Goal: Task Accomplishment & Management: Use online tool/utility

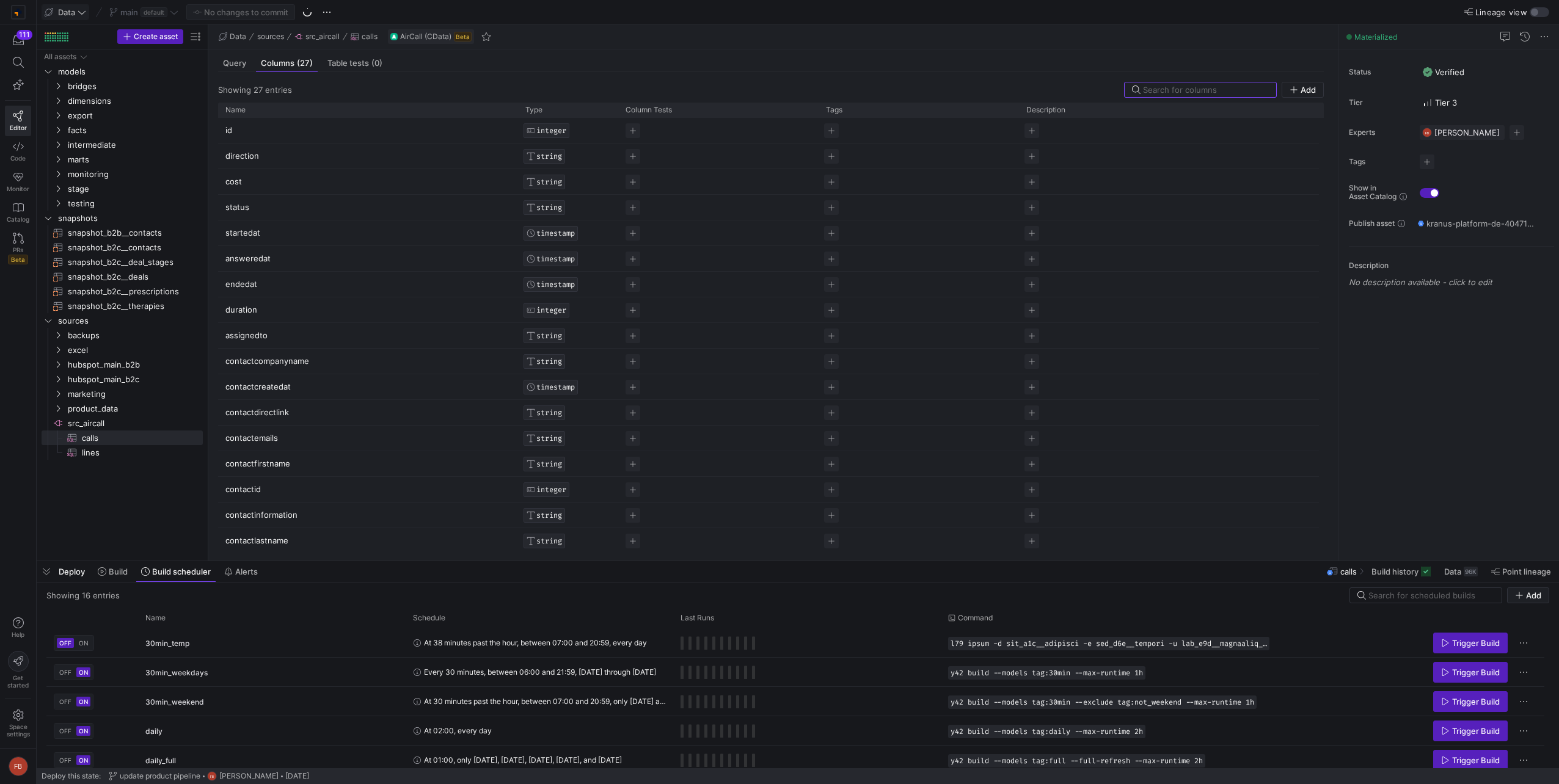
click at [86, 14] on icon at bounding box center [82, 12] width 9 height 9
click at [420, 15] on div at bounding box center [780, 392] width 1559 height 784
click at [104, 159] on span "marts" at bounding box center [119, 159] width 104 height 14
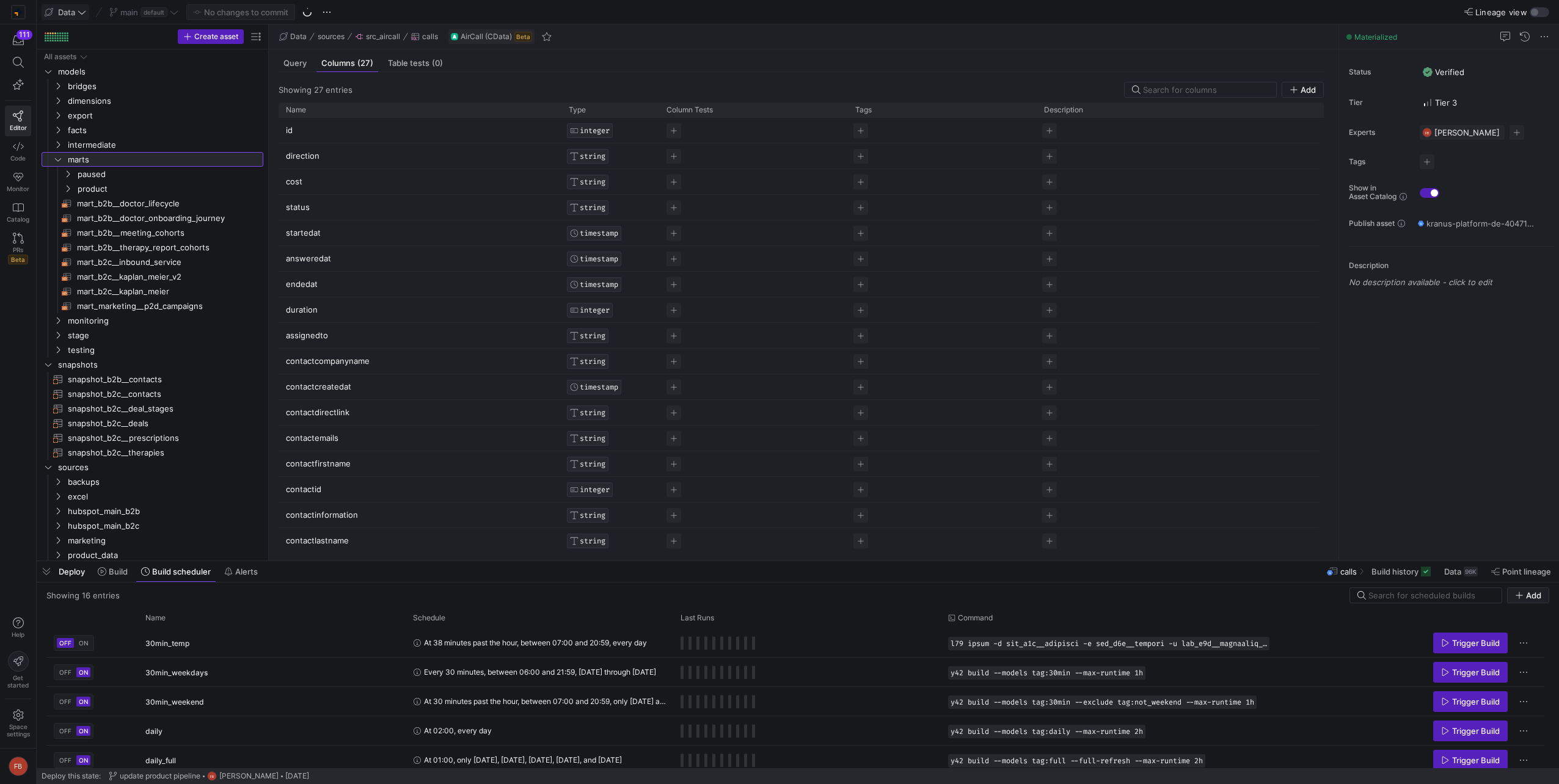
drag, startPoint x: 207, startPoint y: 200, endPoint x: 268, endPoint y: 204, distance: 61.1
click at [268, 204] on div at bounding box center [268, 292] width 1 height 536
click at [209, 279] on span "mart_b2c__kaplan_meier_v2​​​​​​​​​​" at bounding box center [163, 276] width 172 height 14
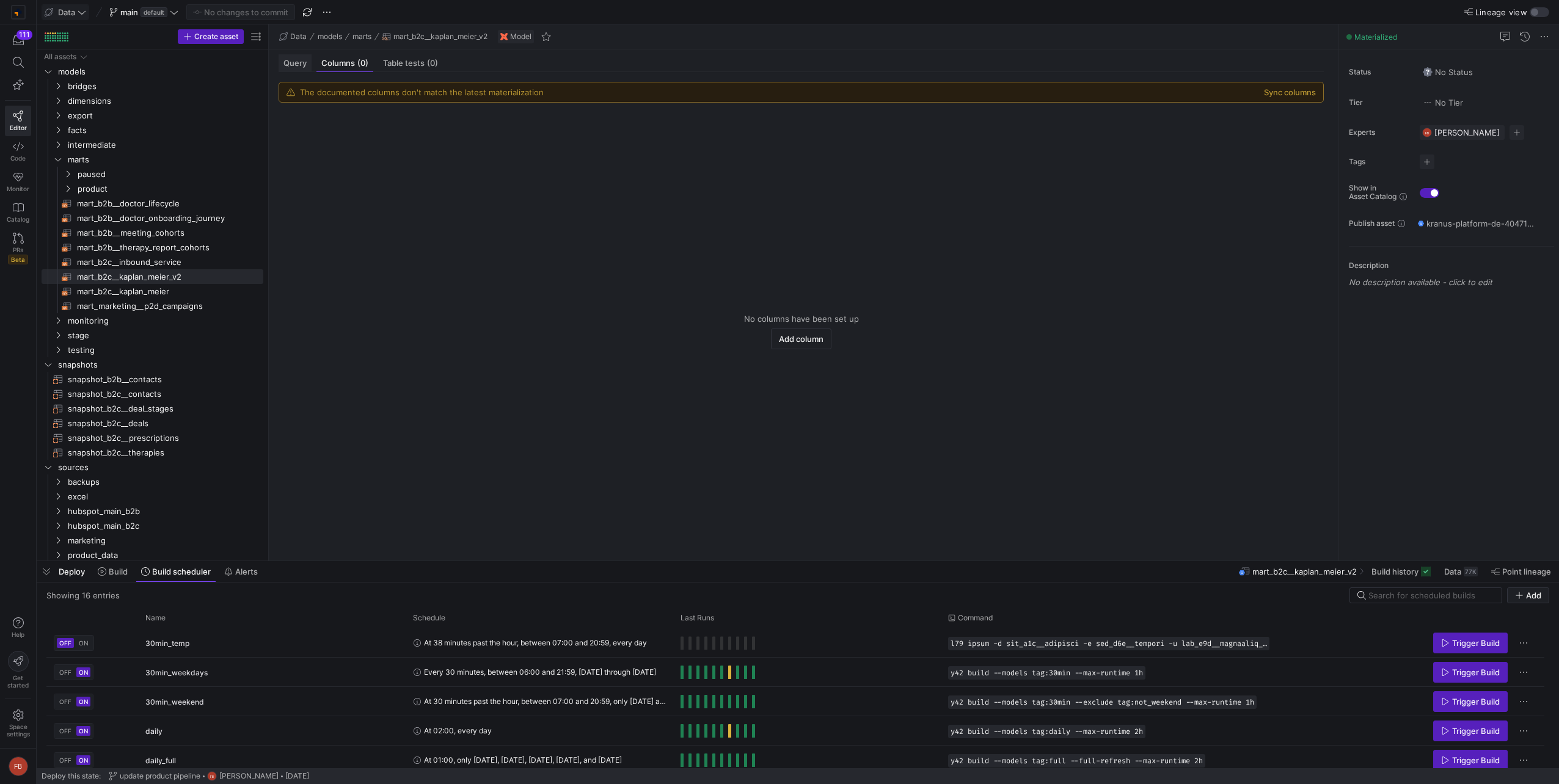
click at [280, 63] on div "Query" at bounding box center [295, 63] width 33 height 18
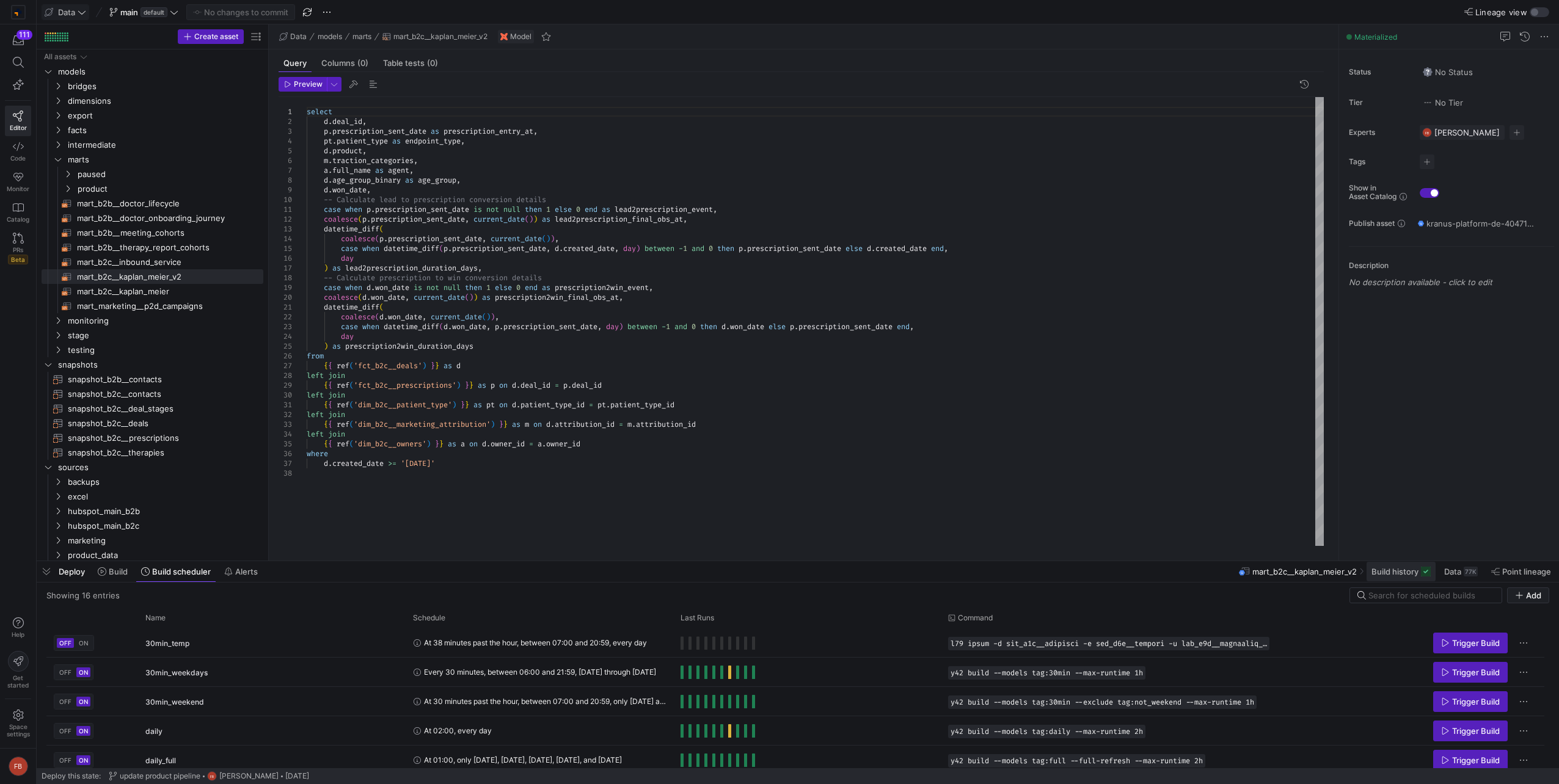
click at [1397, 568] on span "Build history" at bounding box center [1395, 571] width 47 height 10
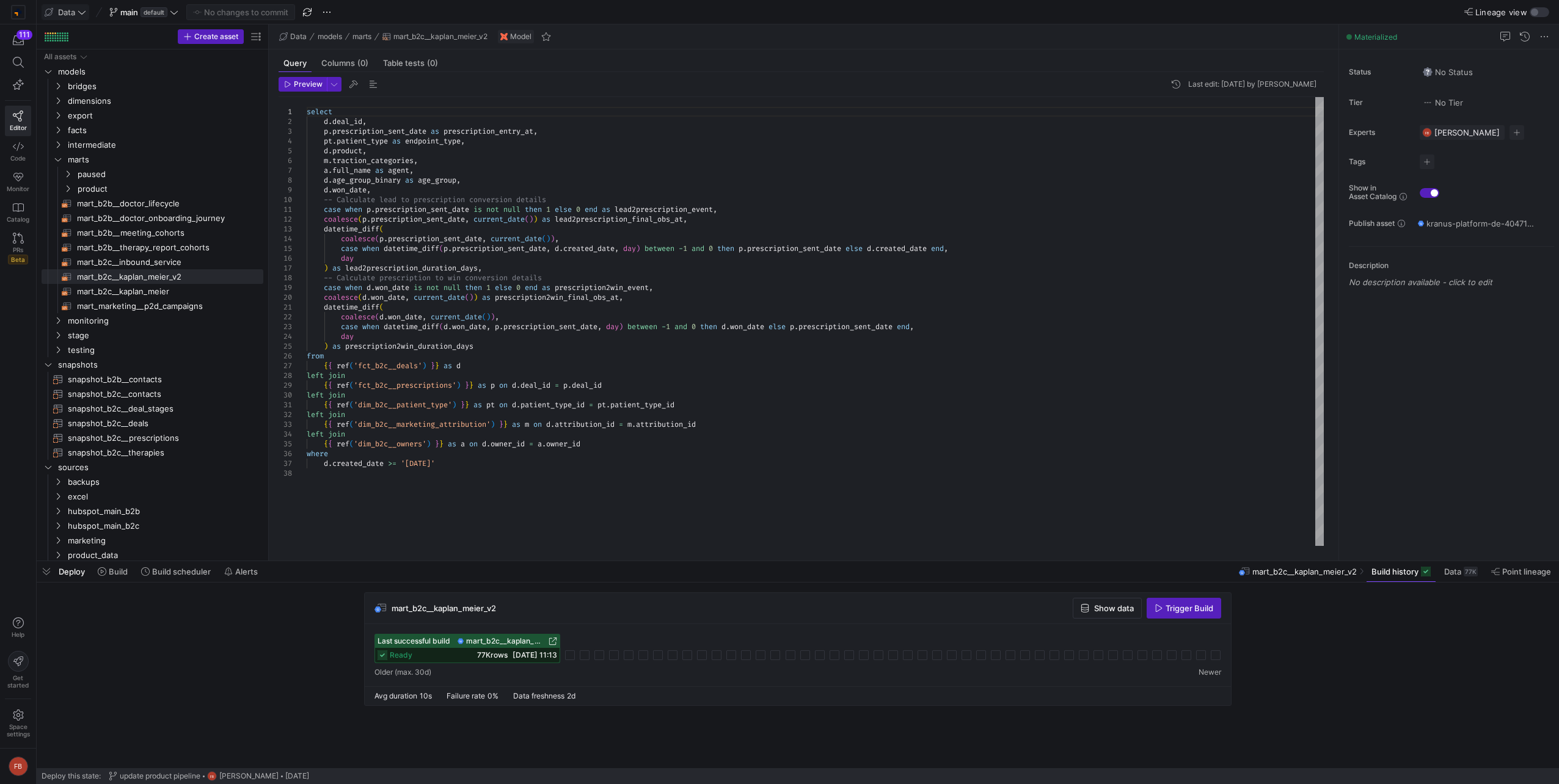
click at [699, 339] on div "select d . deal_id , p . prescription_sent_date as prescription_entry_at , pt .…" at bounding box center [816, 321] width 1017 height 449
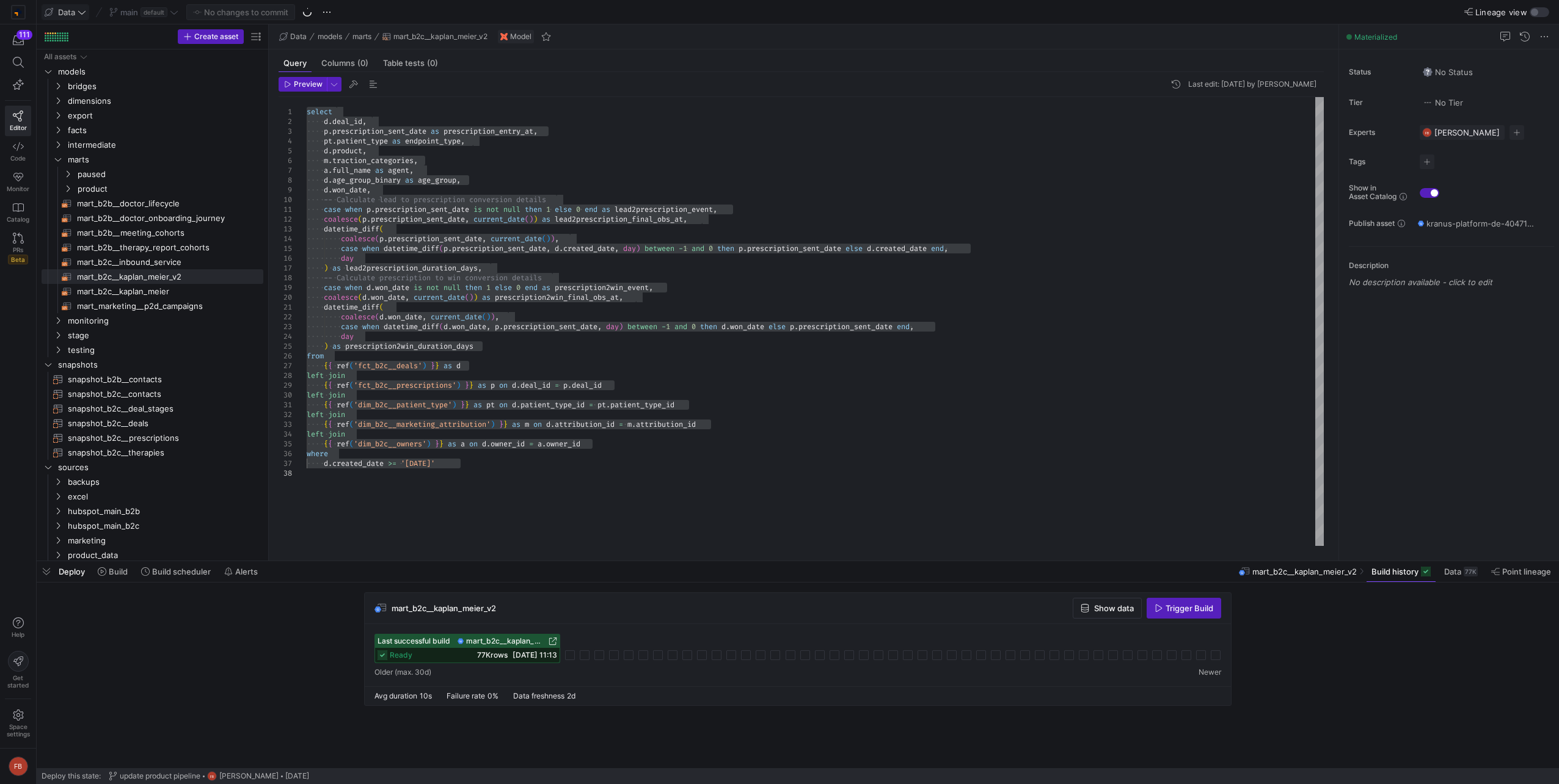
click at [714, 493] on div "select d . deal_id , p . prescription_sent_date as prescription_entry_at , pt .…" at bounding box center [816, 321] width 1017 height 449
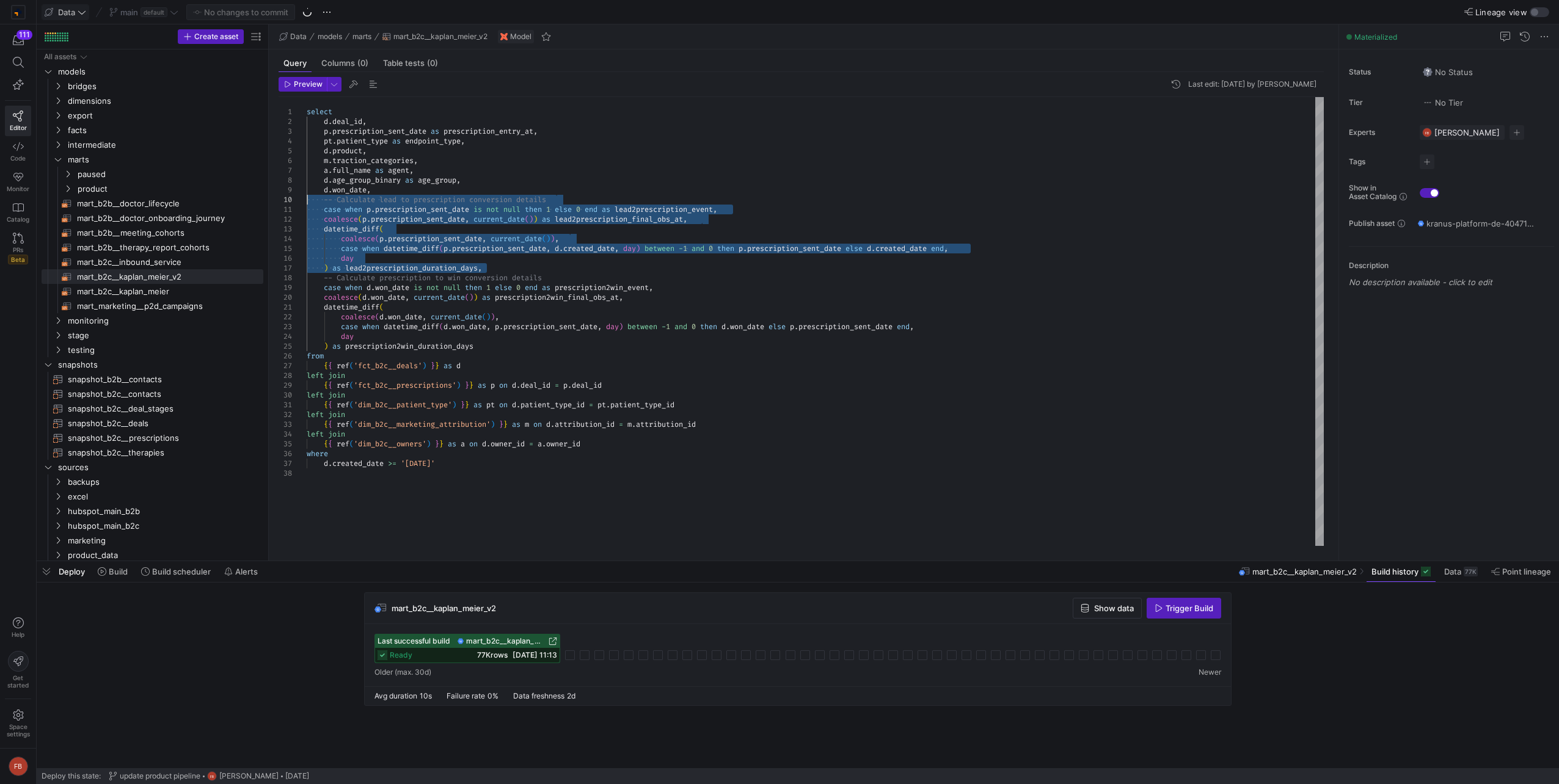
drag, startPoint x: 488, startPoint y: 266, endPoint x: 231, endPoint y: 195, distance: 266.6
click at [307, 195] on div "select d . deal_id , p . prescription_sent_date as prescription_entry_at , pt .…" at bounding box center [816, 321] width 1017 height 449
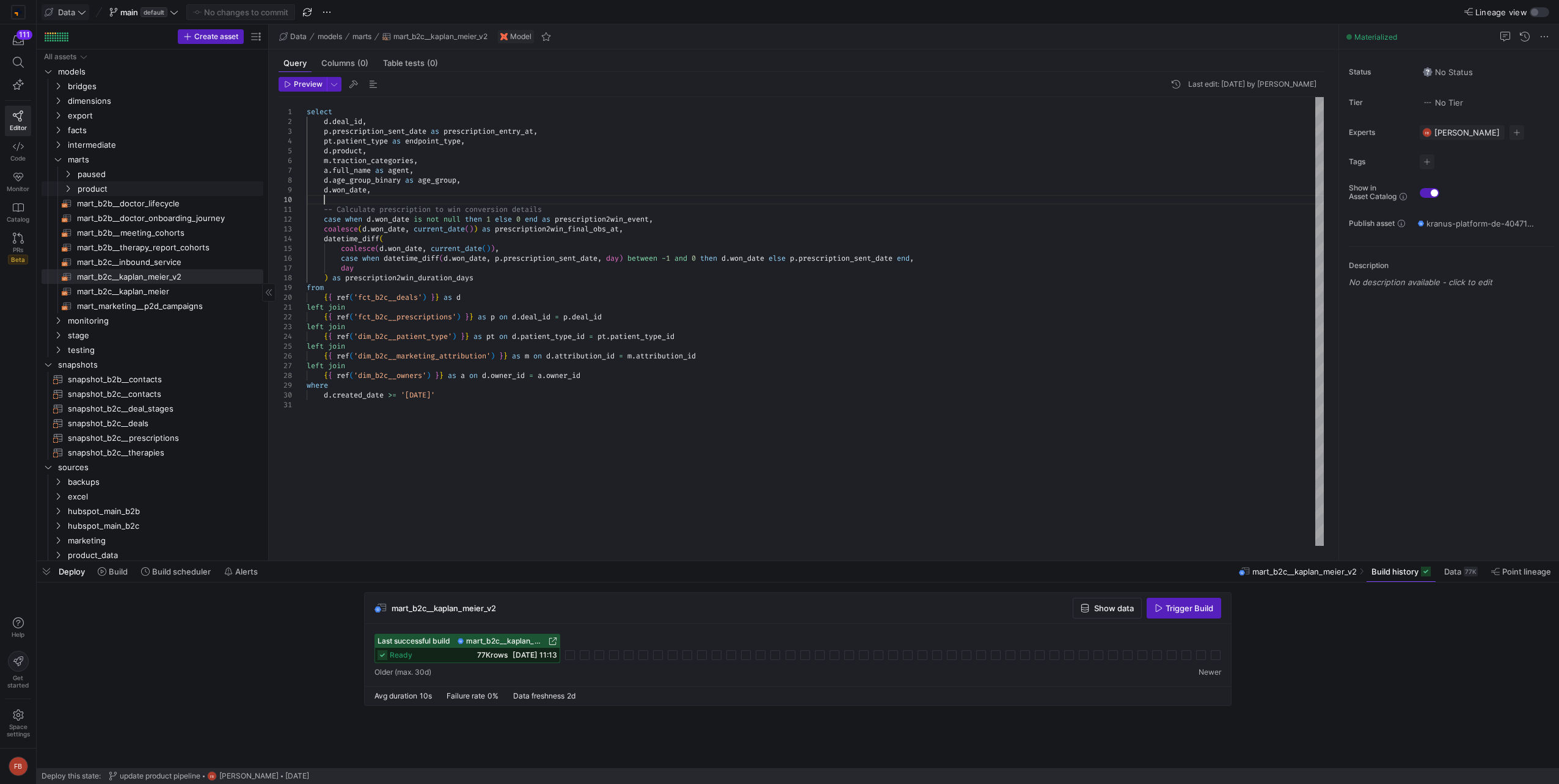
scroll to position [88, 17]
type textarea "select [DOMAIN_NAME]_id, p.prescription_sent_date as prescription_entry_at, pt.…"
click at [176, 17] on span at bounding box center [144, 12] width 74 height 14
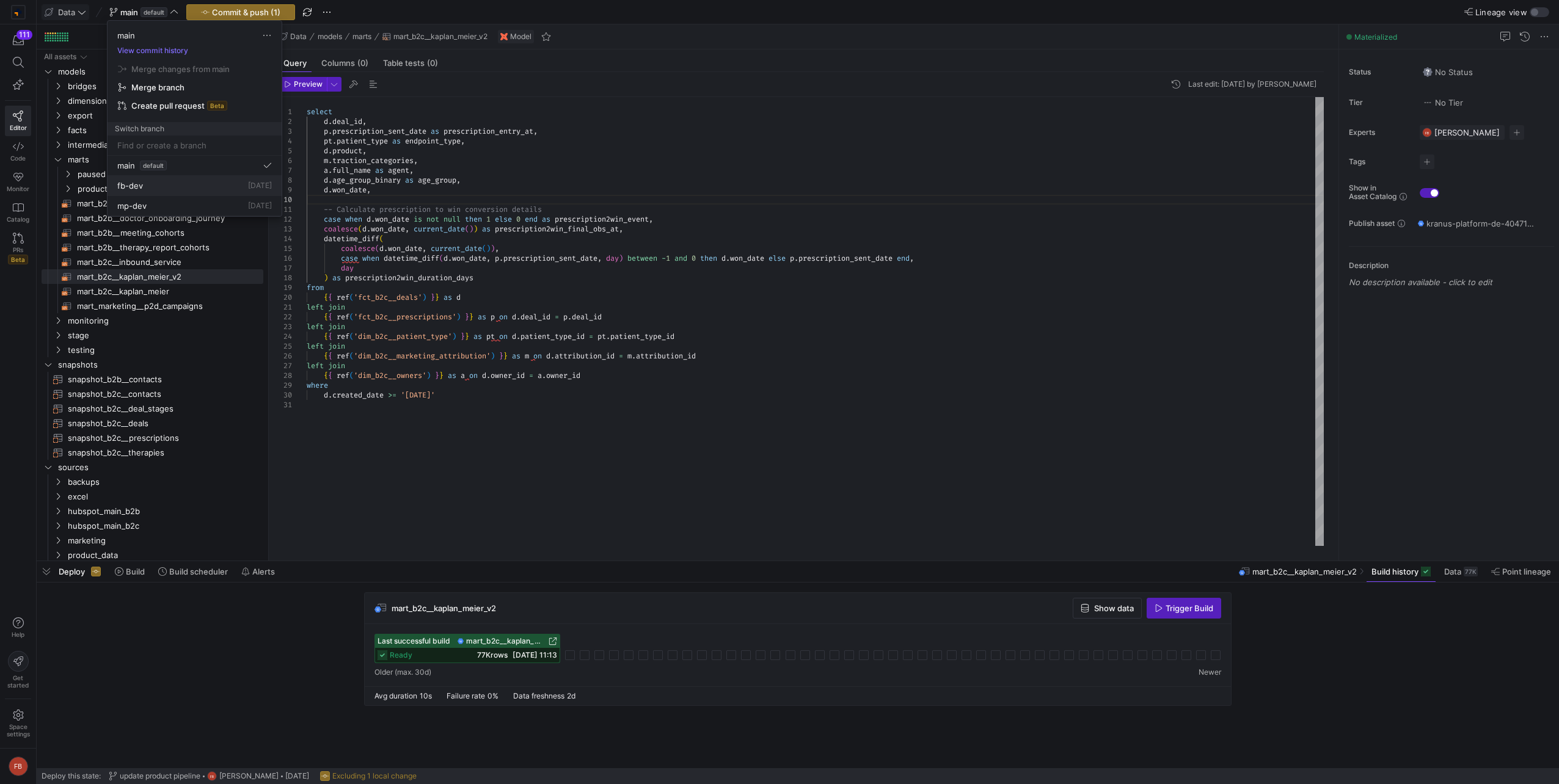
click at [144, 190] on div "fb-dev [DATE]" at bounding box center [194, 186] width 154 height 10
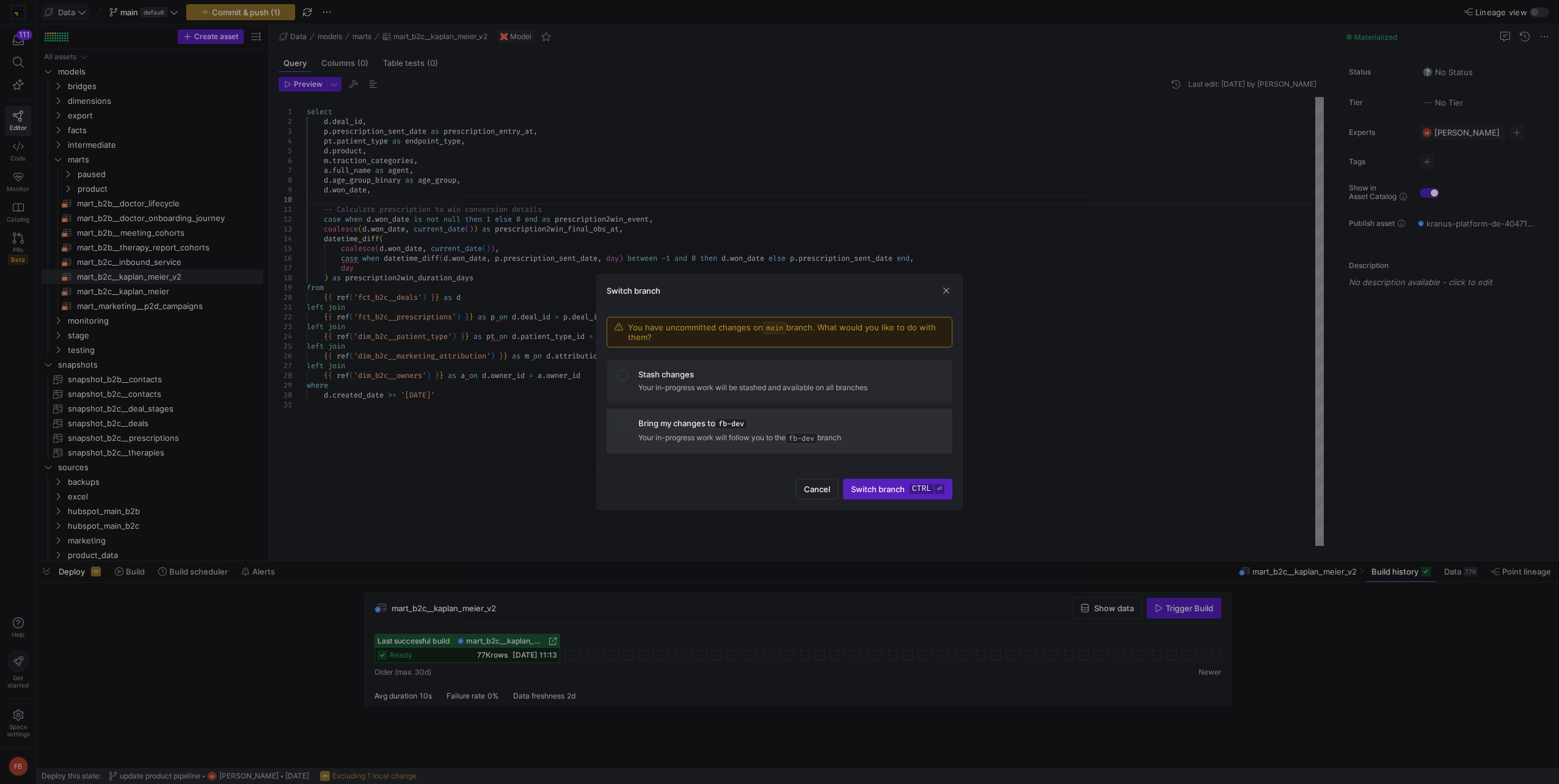
click at [645, 445] on mat-list-option "Bring my changes to fb-dev Your in-progress work will follow you to the fb-dev …" at bounding box center [780, 431] width 346 height 45
click at [915, 490] on kbd "ctrl" at bounding box center [922, 489] width 24 height 10
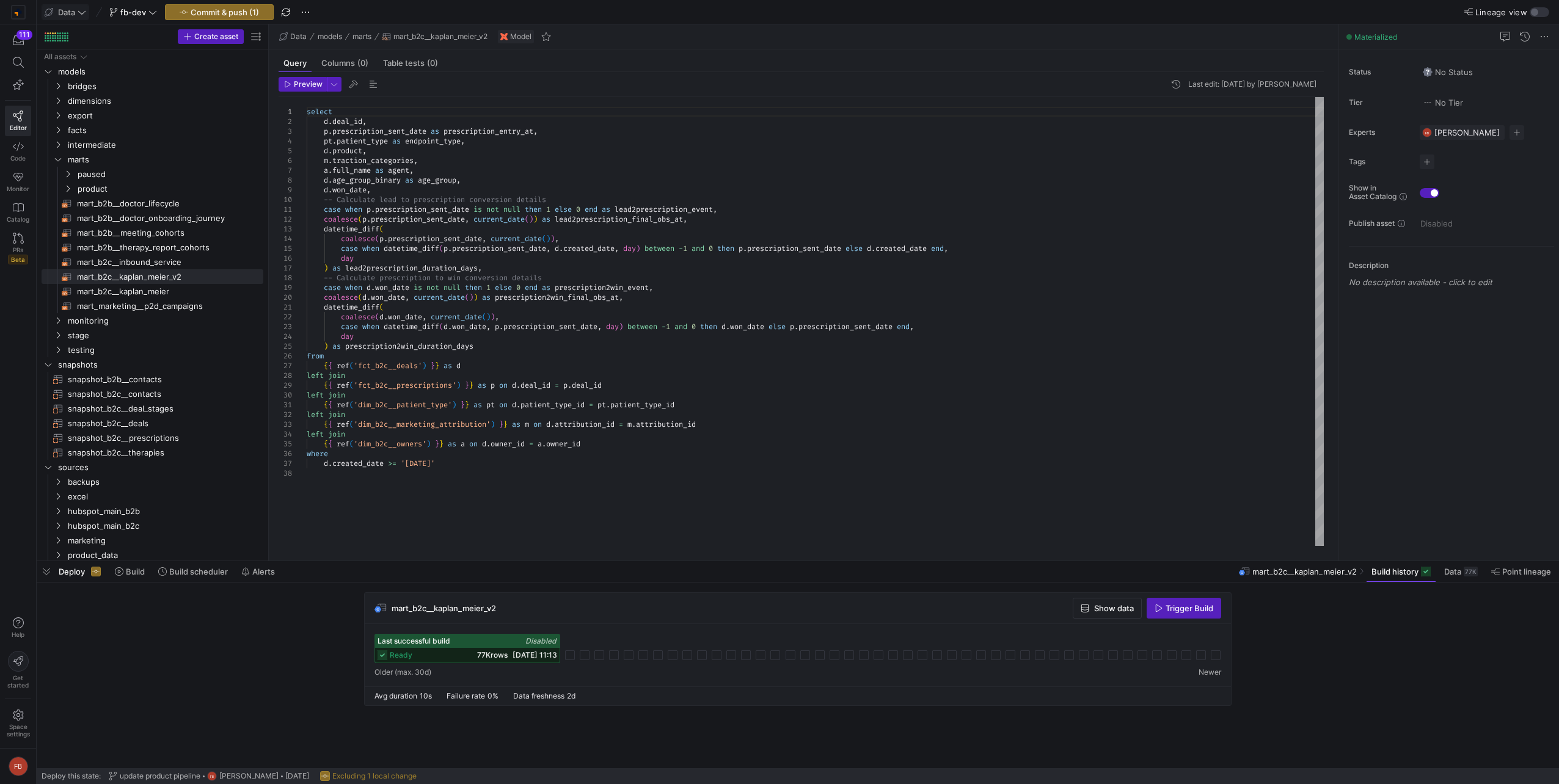
type textarea "select [DOMAIN_NAME]_id, p.prescription_sent_date as prescription_entry_at, pt.…"
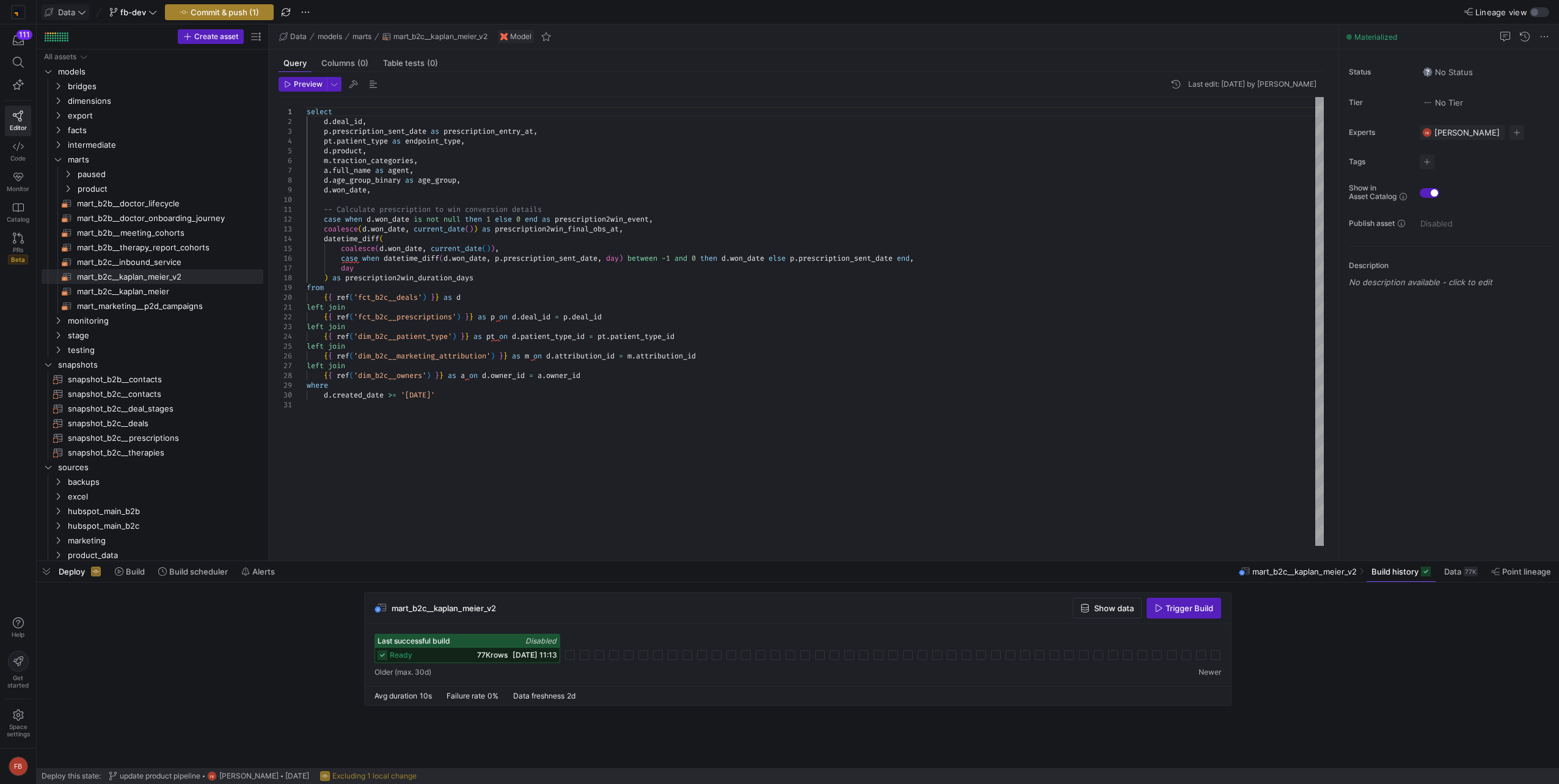
click at [192, 9] on span "Commit & push (1)" at bounding box center [224, 12] width 68 height 10
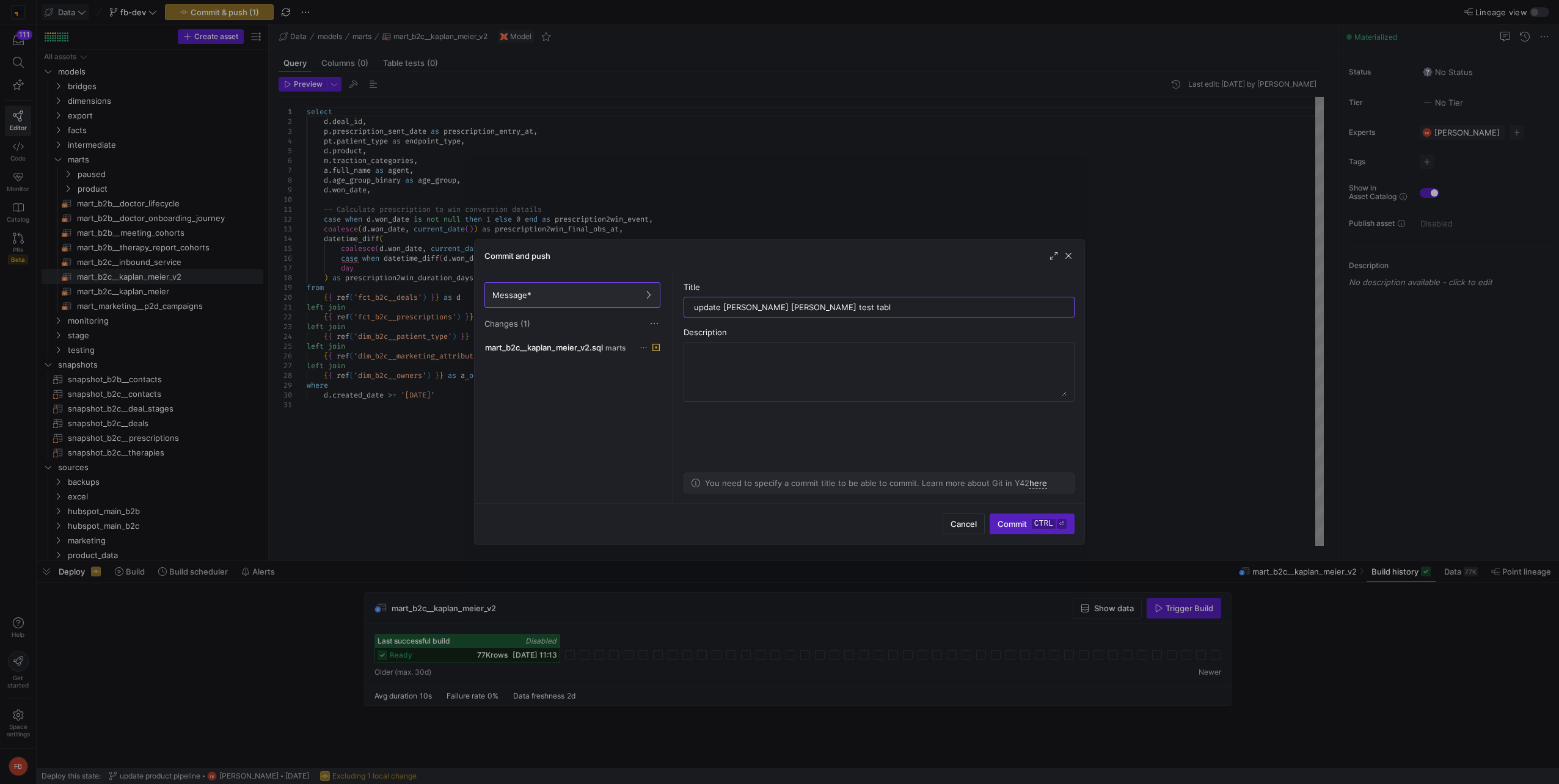
type input "update [PERSON_NAME] [PERSON_NAME] test table"
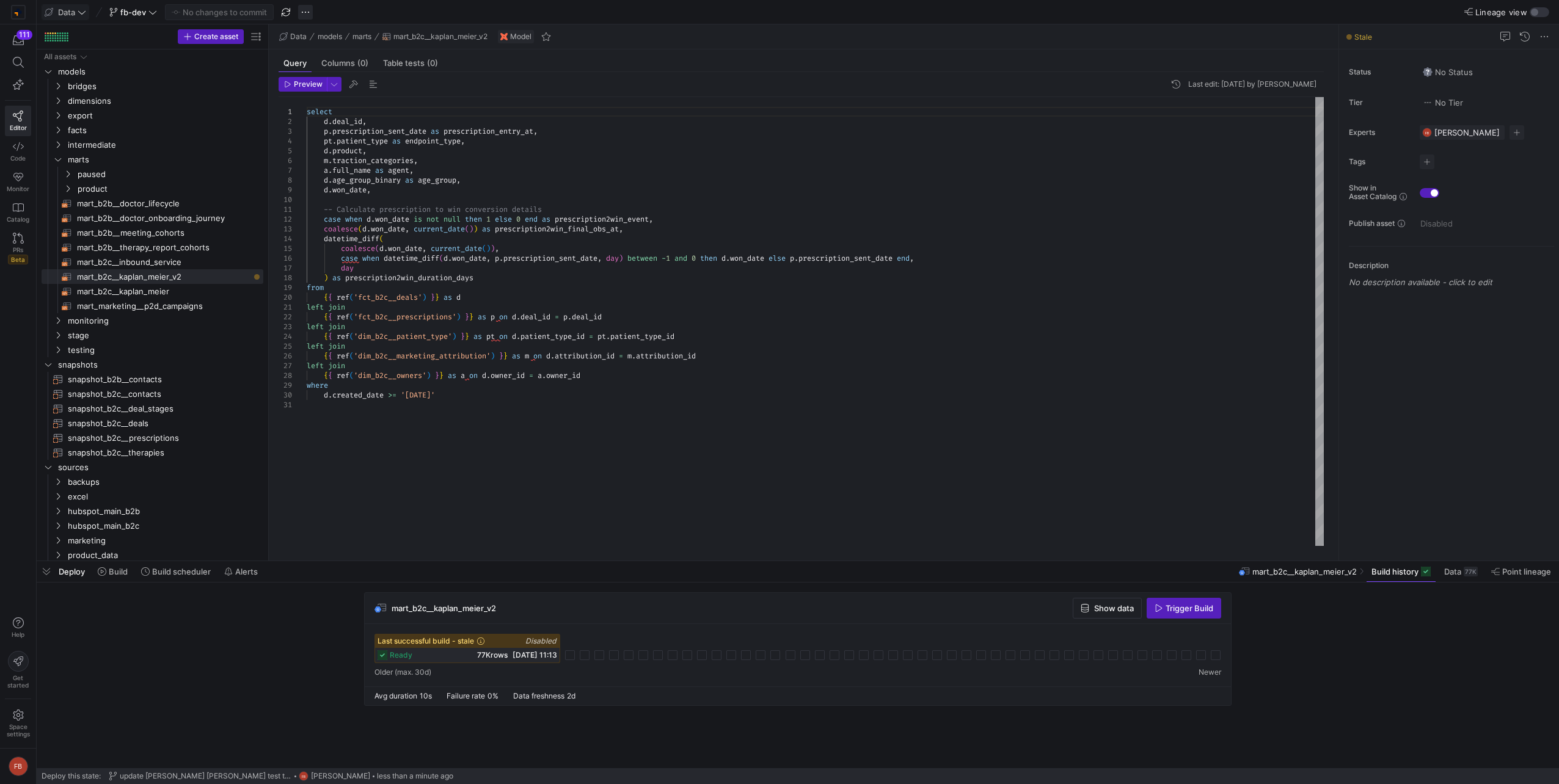
click at [307, 18] on span "button" at bounding box center [305, 12] width 14 height 14
click at [317, 29] on span "Merge branch" at bounding box center [344, 30] width 54 height 10
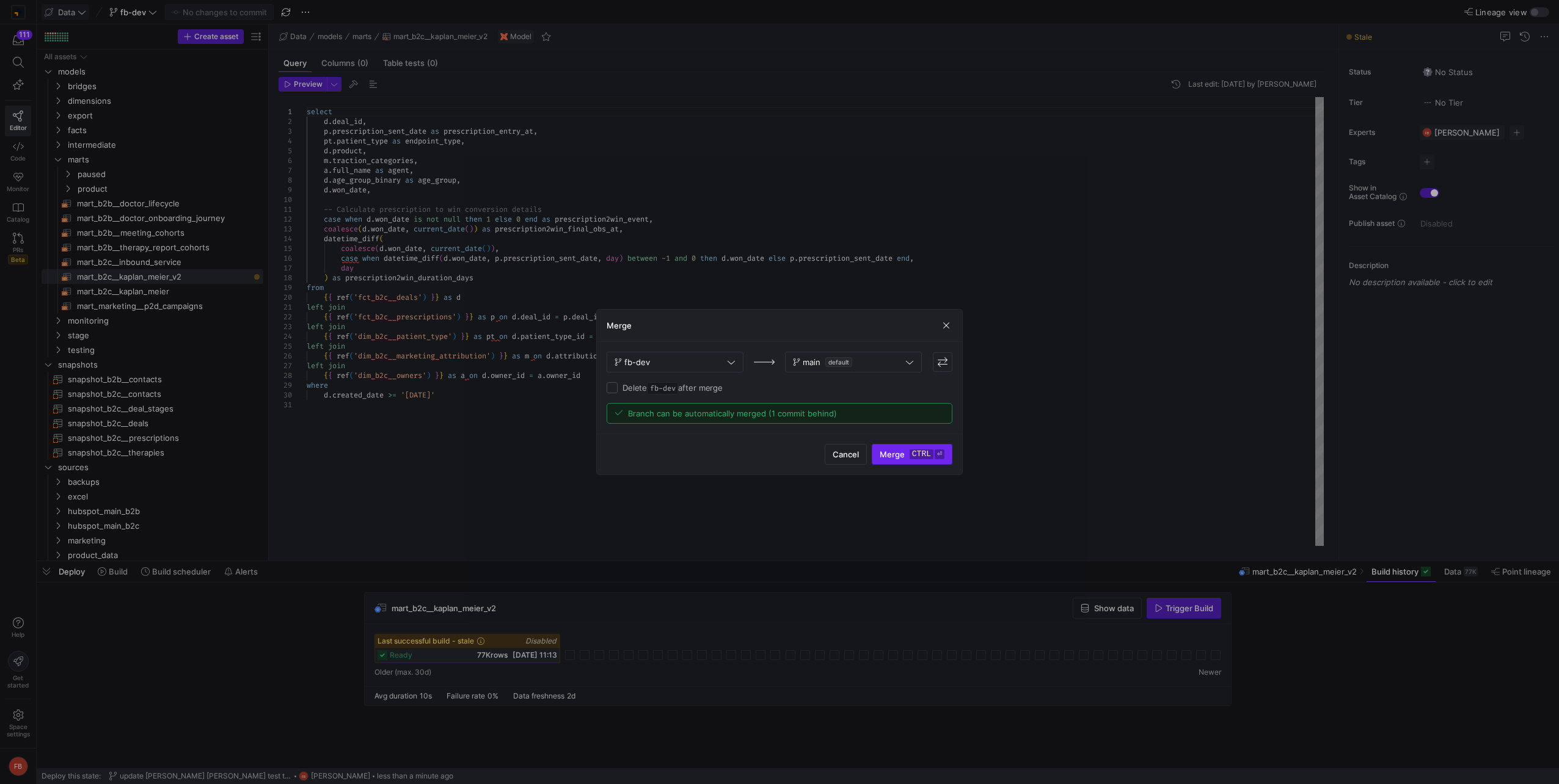
click at [915, 455] on kbd "ctrl" at bounding box center [922, 454] width 24 height 10
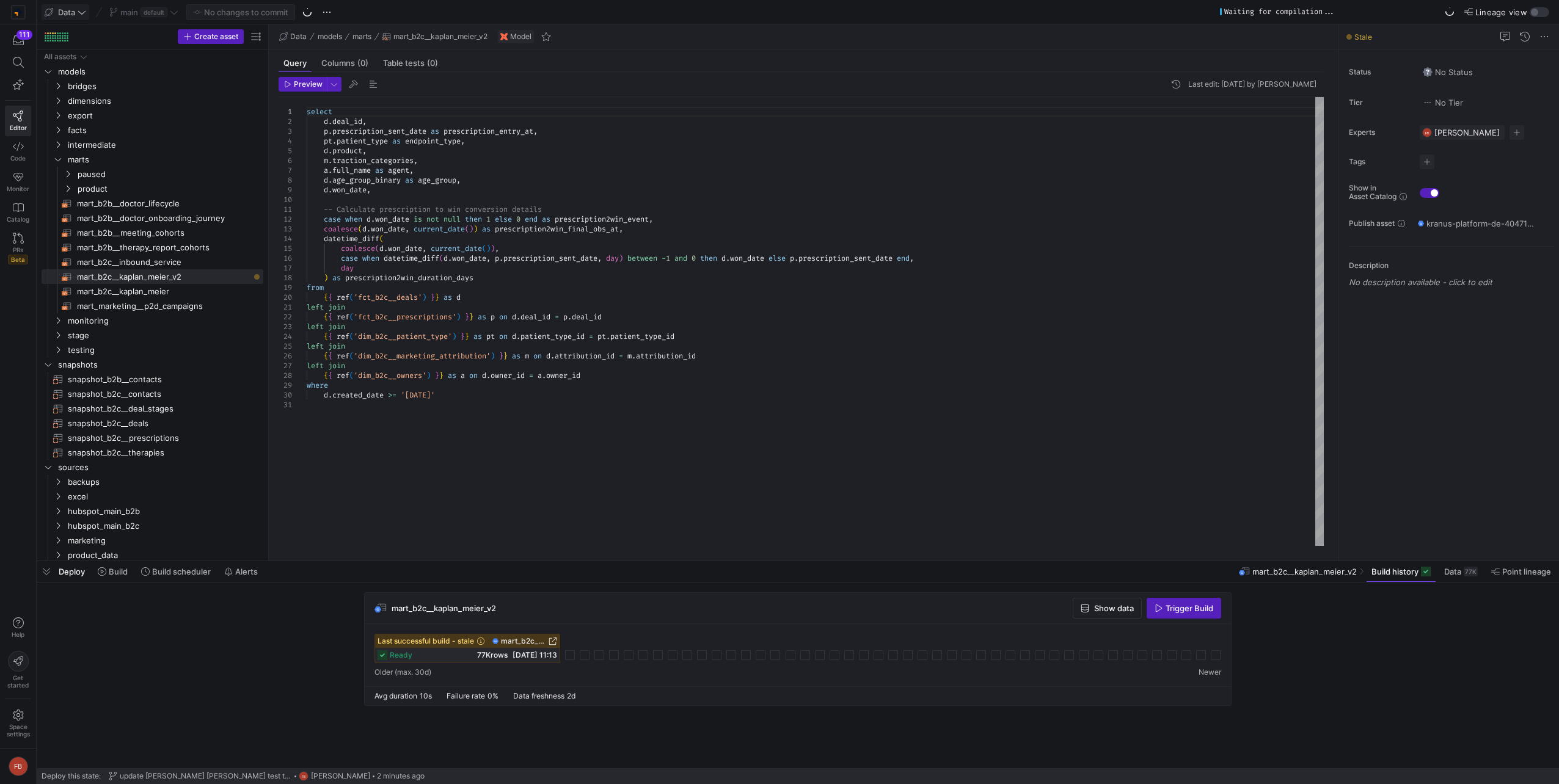
click at [1178, 612] on span "Trigger Build" at bounding box center [1189, 608] width 47 height 10
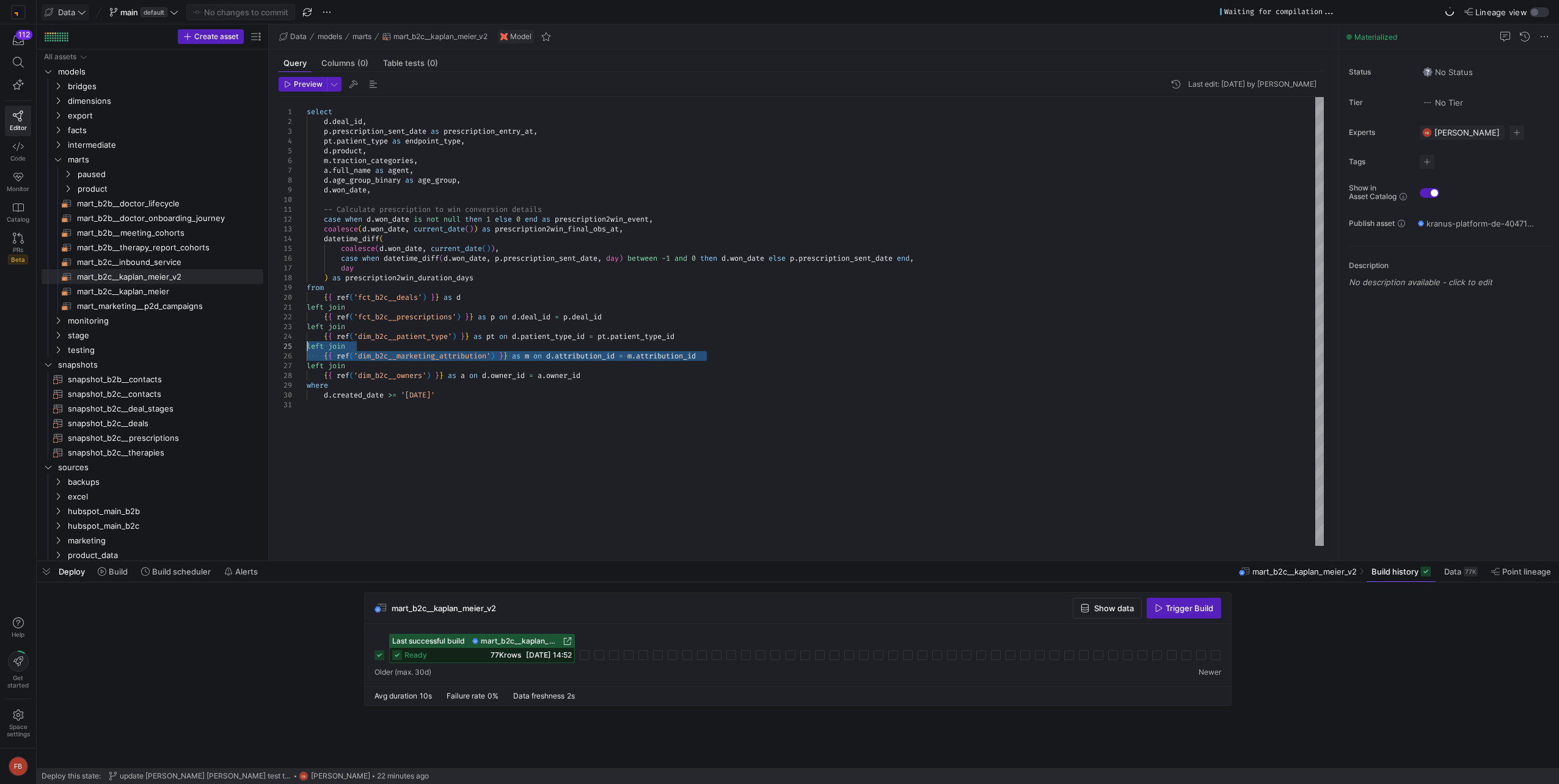
drag, startPoint x: 731, startPoint y: 355, endPoint x: 281, endPoint y: 342, distance: 450.2
click at [307, 342] on div "select d . deal_id , p . prescription_sent_date as prescription_entry_at , pt .…" at bounding box center [816, 321] width 1017 height 449
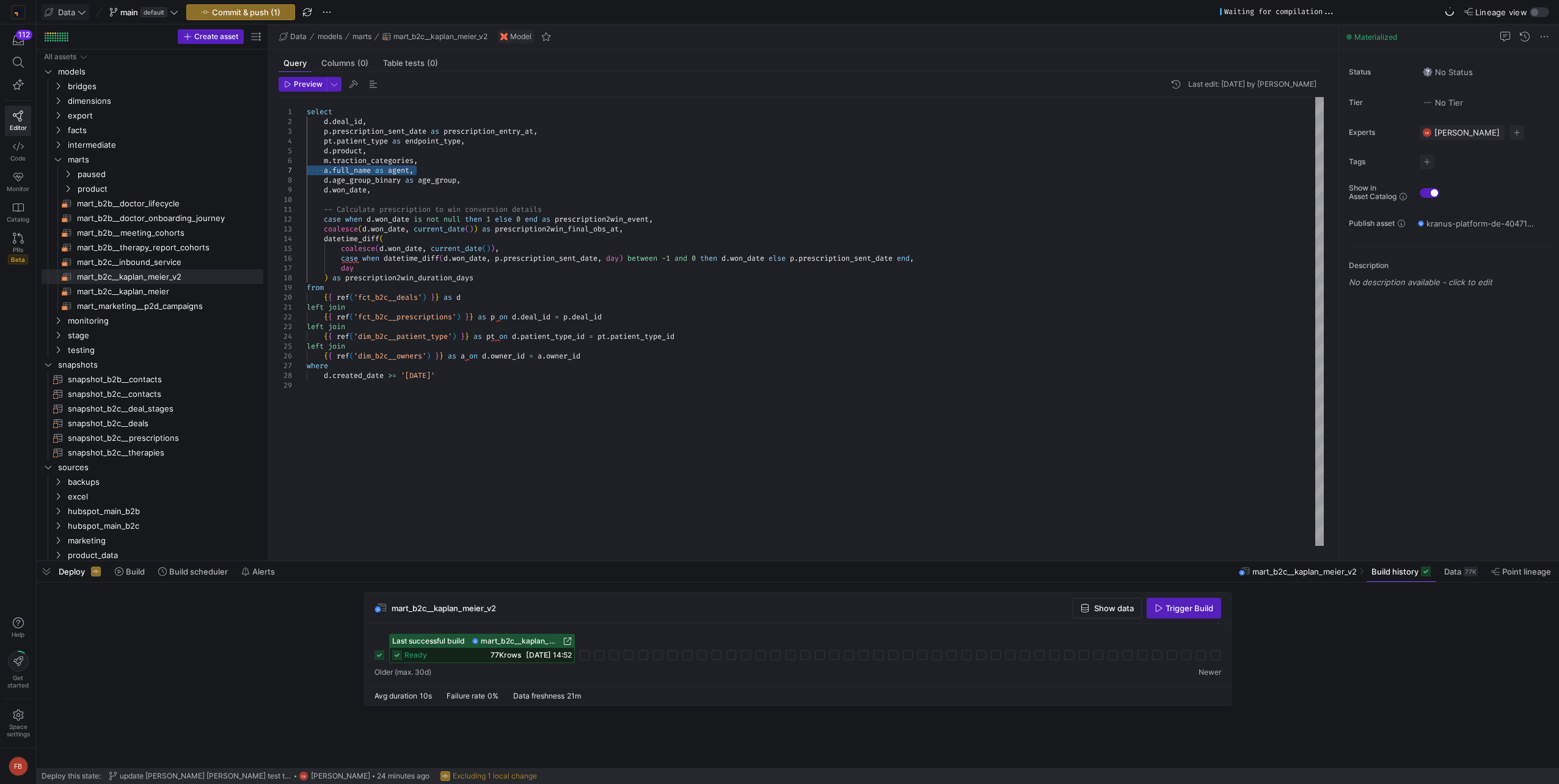
drag, startPoint x: 425, startPoint y: 170, endPoint x: 242, endPoint y: 169, distance: 183.0
click at [307, 169] on div "select d . deal_id , p . prescription_sent_date as prescription_entry_at , pt .…" at bounding box center [816, 321] width 1017 height 449
drag, startPoint x: 612, startPoint y: 342, endPoint x: 244, endPoint y: 332, distance: 368.1
click at [307, 332] on div "select d . deal_id , p . prescription_sent_date as prescription_entry_at , pt .…" at bounding box center [816, 321] width 1017 height 449
click at [514, 158] on div "select d . deal_id , p . prescription_sent_date as prescription_entry_at , pt .…" at bounding box center [816, 321] width 1017 height 449
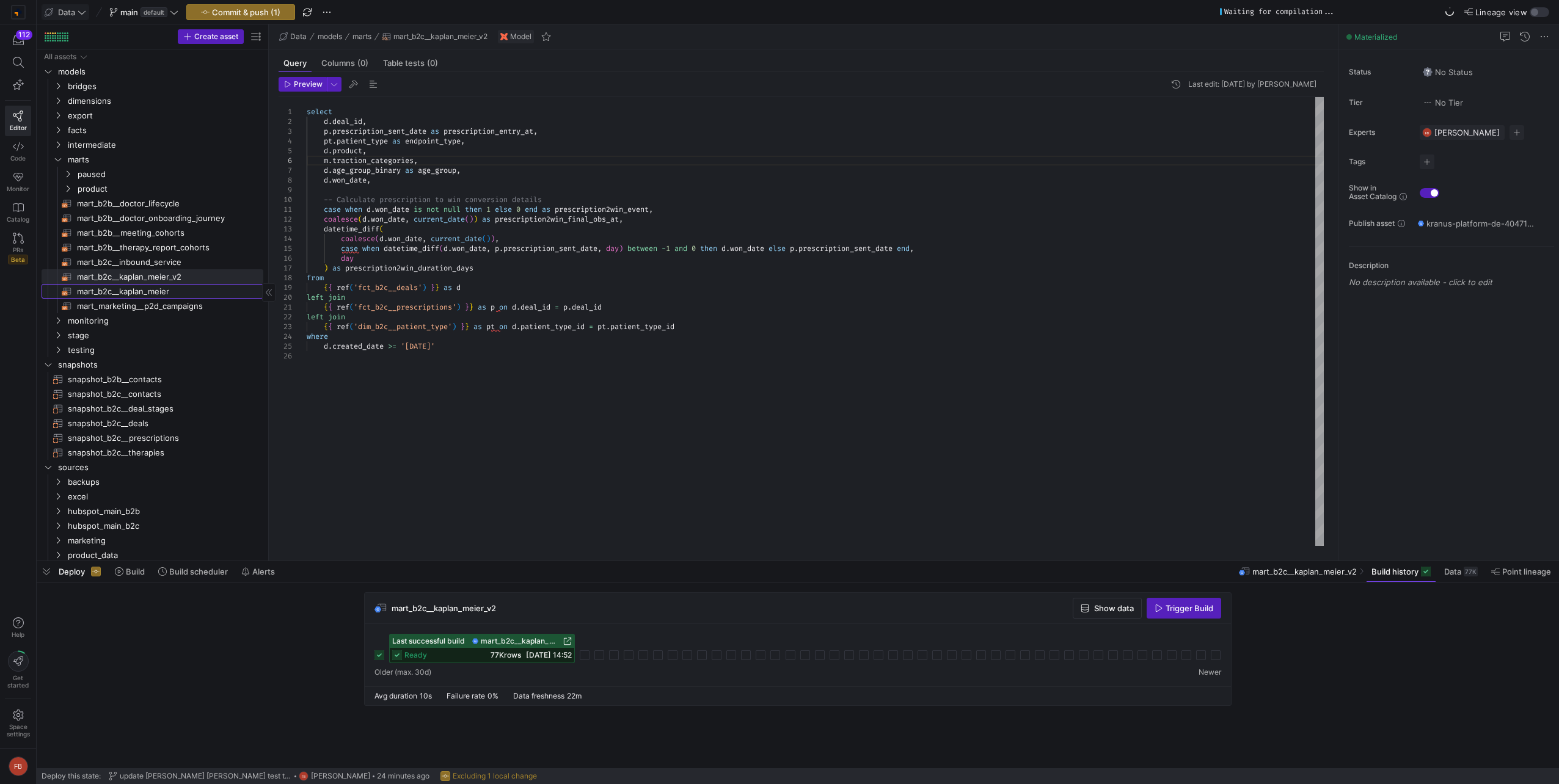
click at [159, 288] on span "mart_b2c__kaplan_meier​​​​​​​​​​" at bounding box center [163, 291] width 172 height 14
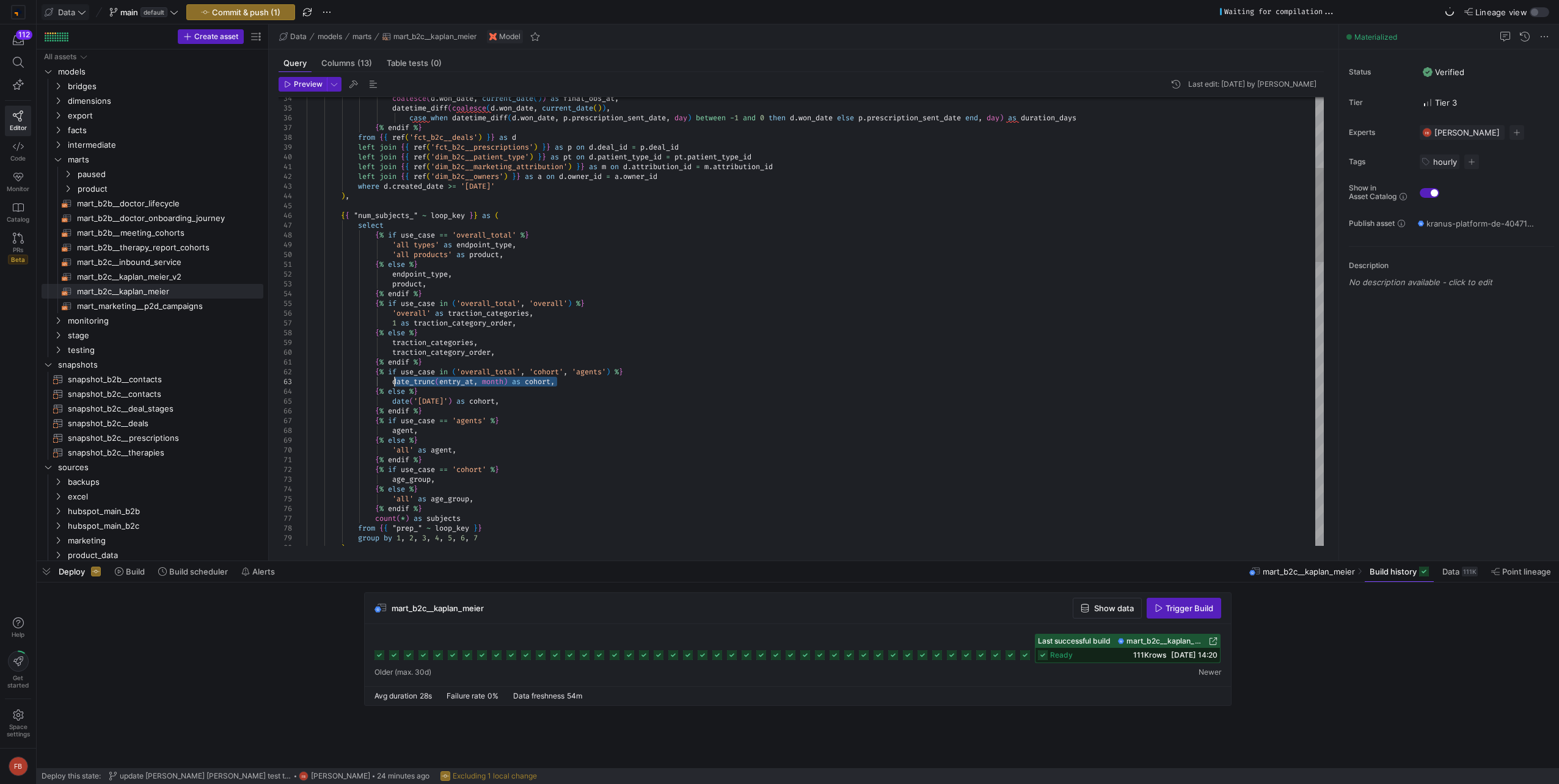
drag, startPoint x: 558, startPoint y: 383, endPoint x: 395, endPoint y: 381, distance: 163.0
click at [170, 274] on span "mart_b2c__kaplan_meier_v2​​​​​​​​​​" at bounding box center [163, 276] width 172 height 14
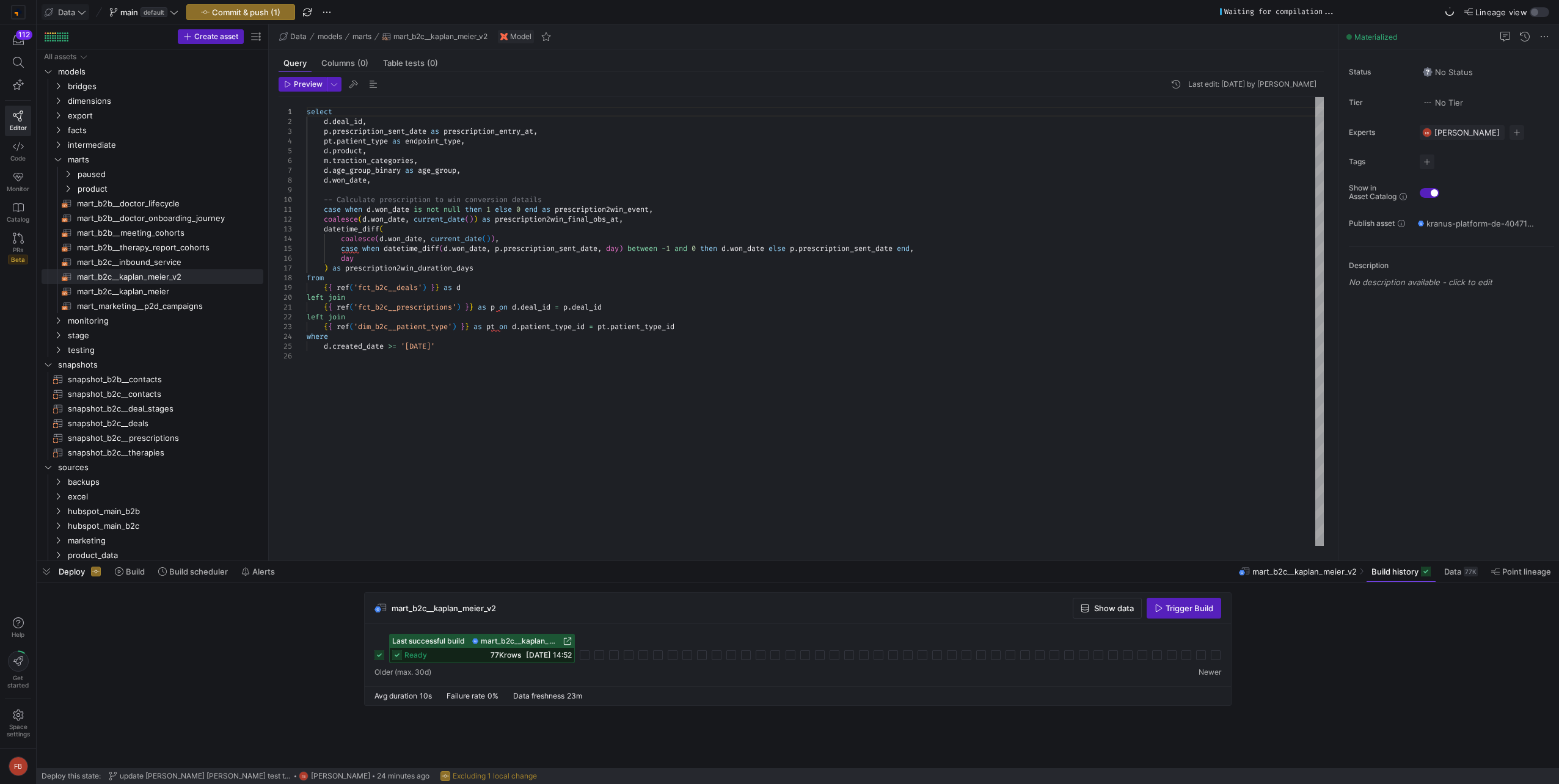
click at [567, 129] on div "select d . deal_id , p . prescription_sent_date as prescription_entry_at , pt .…" at bounding box center [816, 321] width 1017 height 449
drag, startPoint x: 429, startPoint y: 130, endPoint x: 325, endPoint y: 131, distance: 104.0
click at [325, 131] on div "select d . deal_id , p . prescription_sent_date as prescription_entry_at , pt .…" at bounding box center [816, 321] width 1017 height 449
drag, startPoint x: 408, startPoint y: 141, endPoint x: 374, endPoint y: 139, distance: 34.1
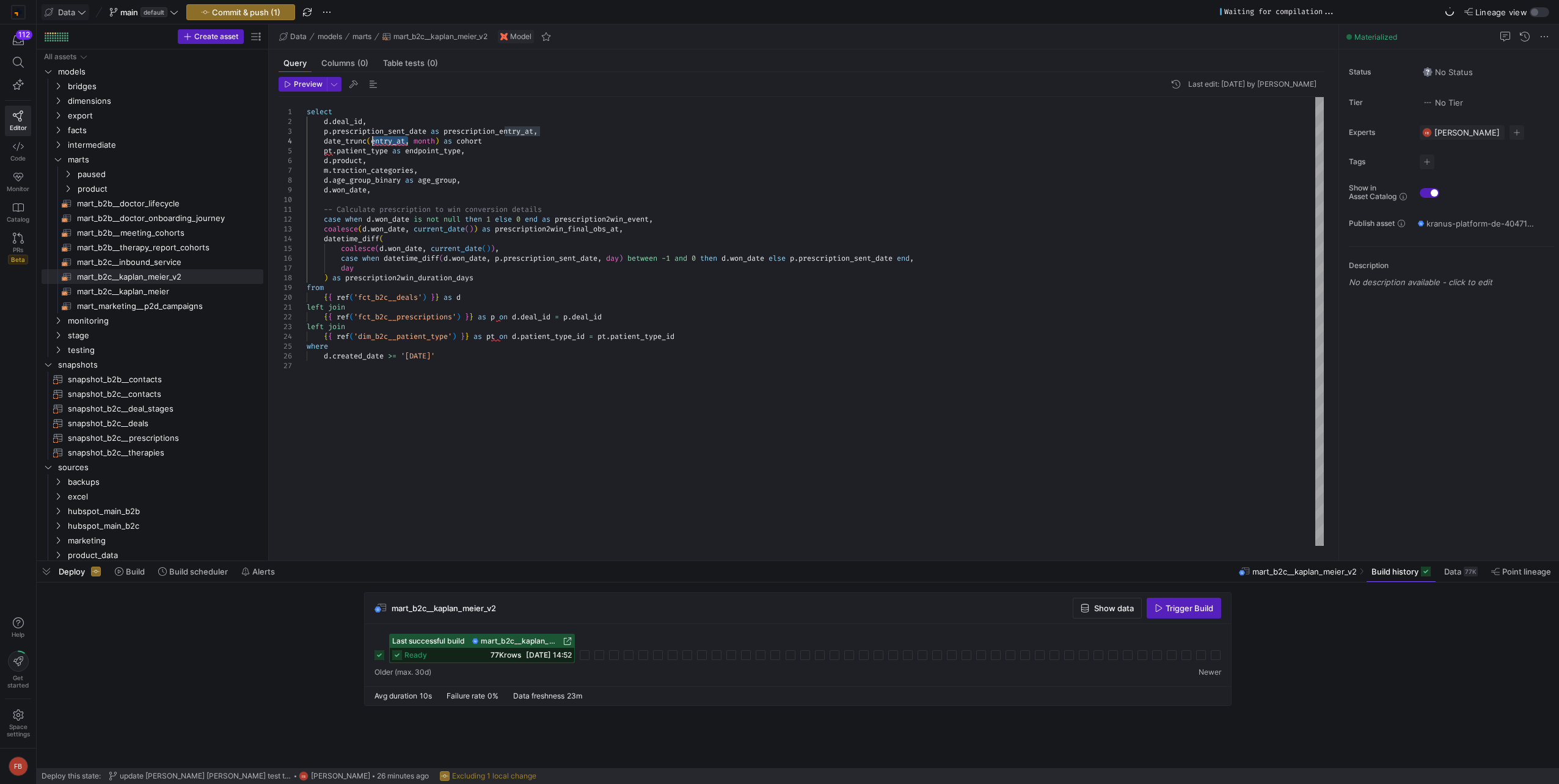
click at [374, 139] on div "select d . deal_id , p . prescription_sent_date as prescription_entry_at , pt .…" at bounding box center [816, 321] width 1017 height 449
click at [590, 144] on div "select d . deal_id , p . prescription_sent_date as prescription_entry_at , pt .…" at bounding box center [816, 321] width 1017 height 449
click at [590, 143] on div "select d . deal_id , p . prescription_sent_date as prescription_entry_at , pt .…" at bounding box center [816, 321] width 1017 height 449
type textarea "select [DOMAIN_NAME]_id, p.prescription_sent_date as prescription_entry_at, dat…"
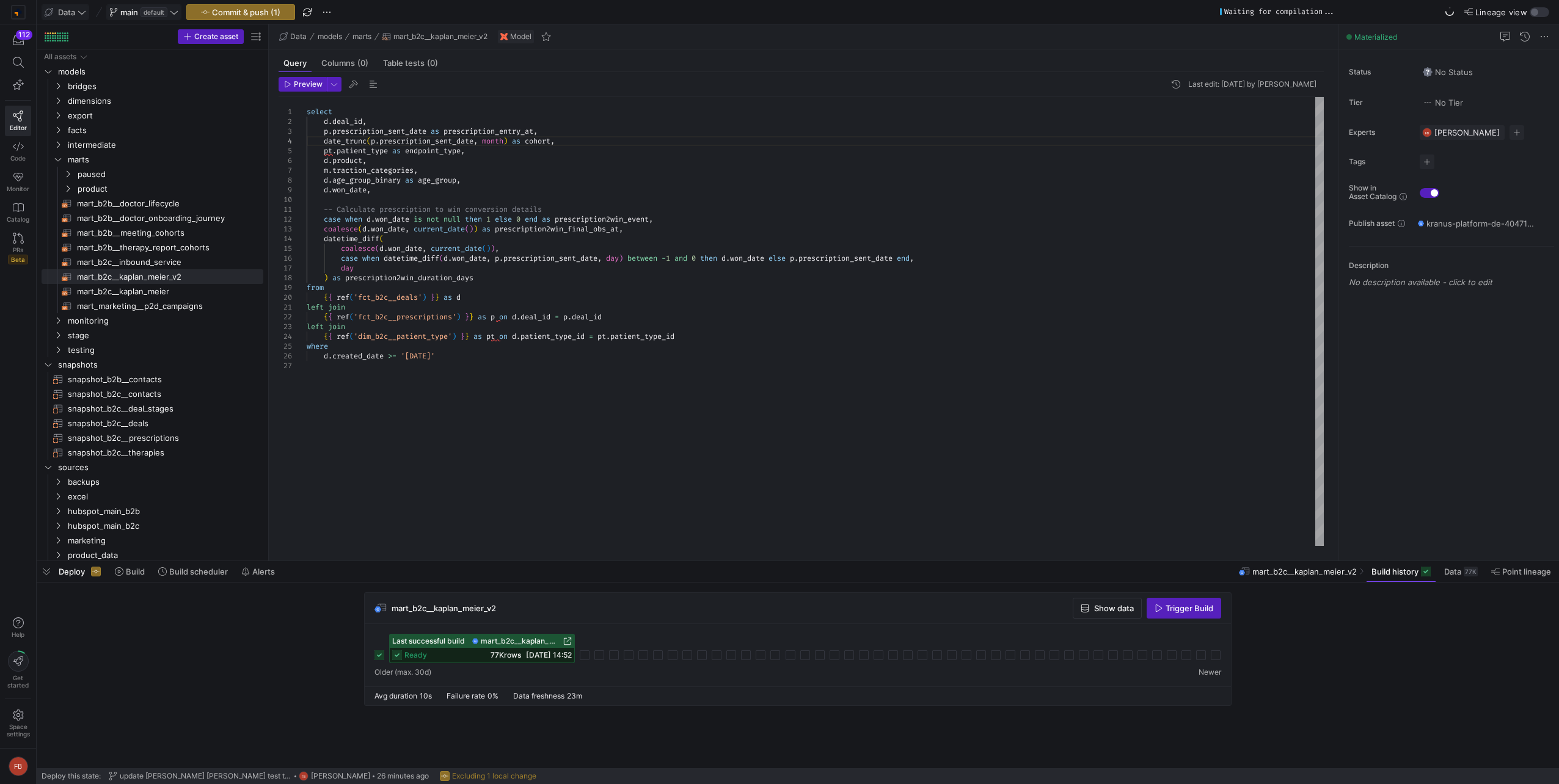
click at [177, 10] on icon at bounding box center [174, 12] width 9 height 9
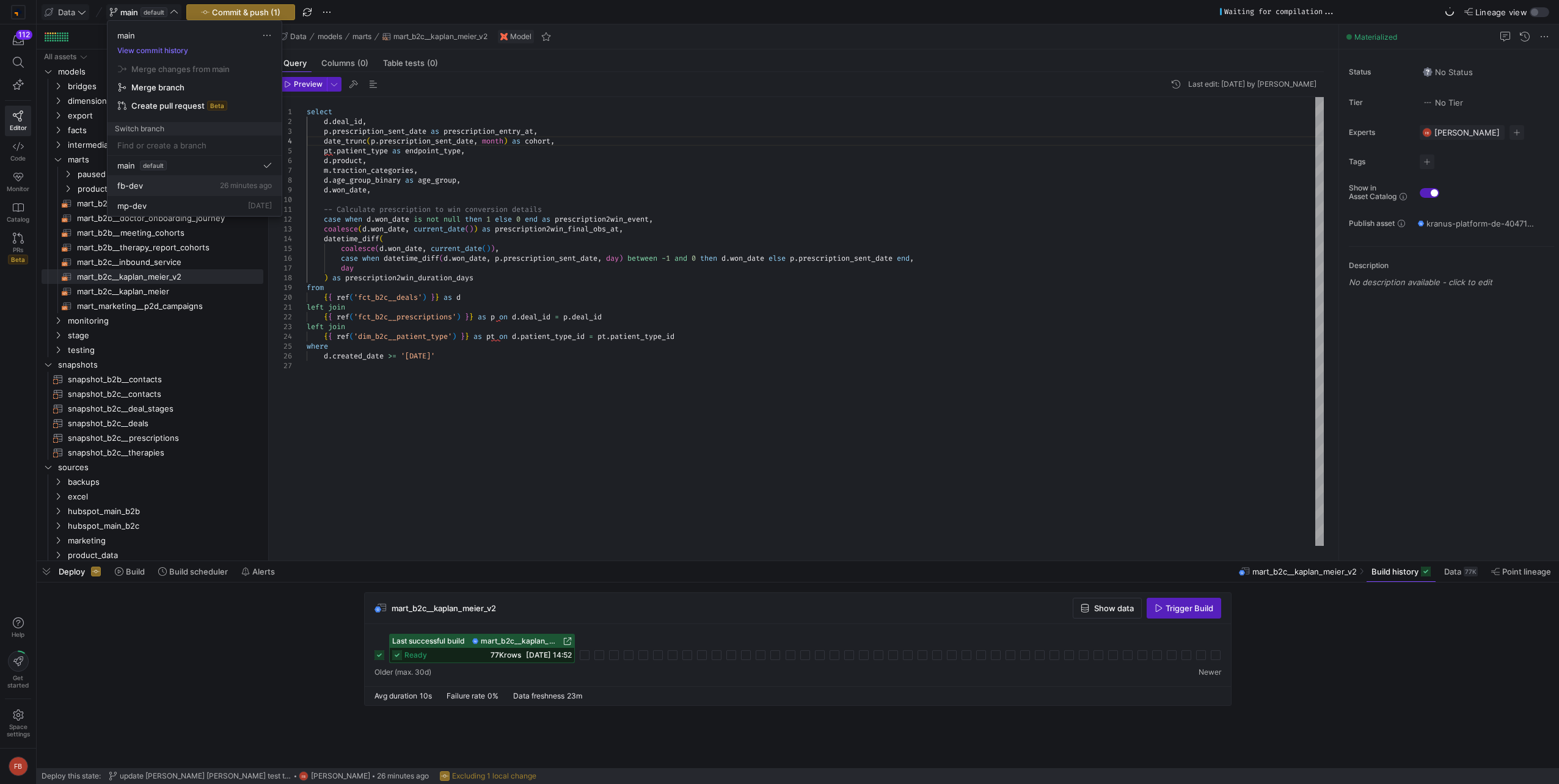
click at [187, 179] on button "fb-dev 26 minutes ago" at bounding box center [194, 186] width 174 height 20
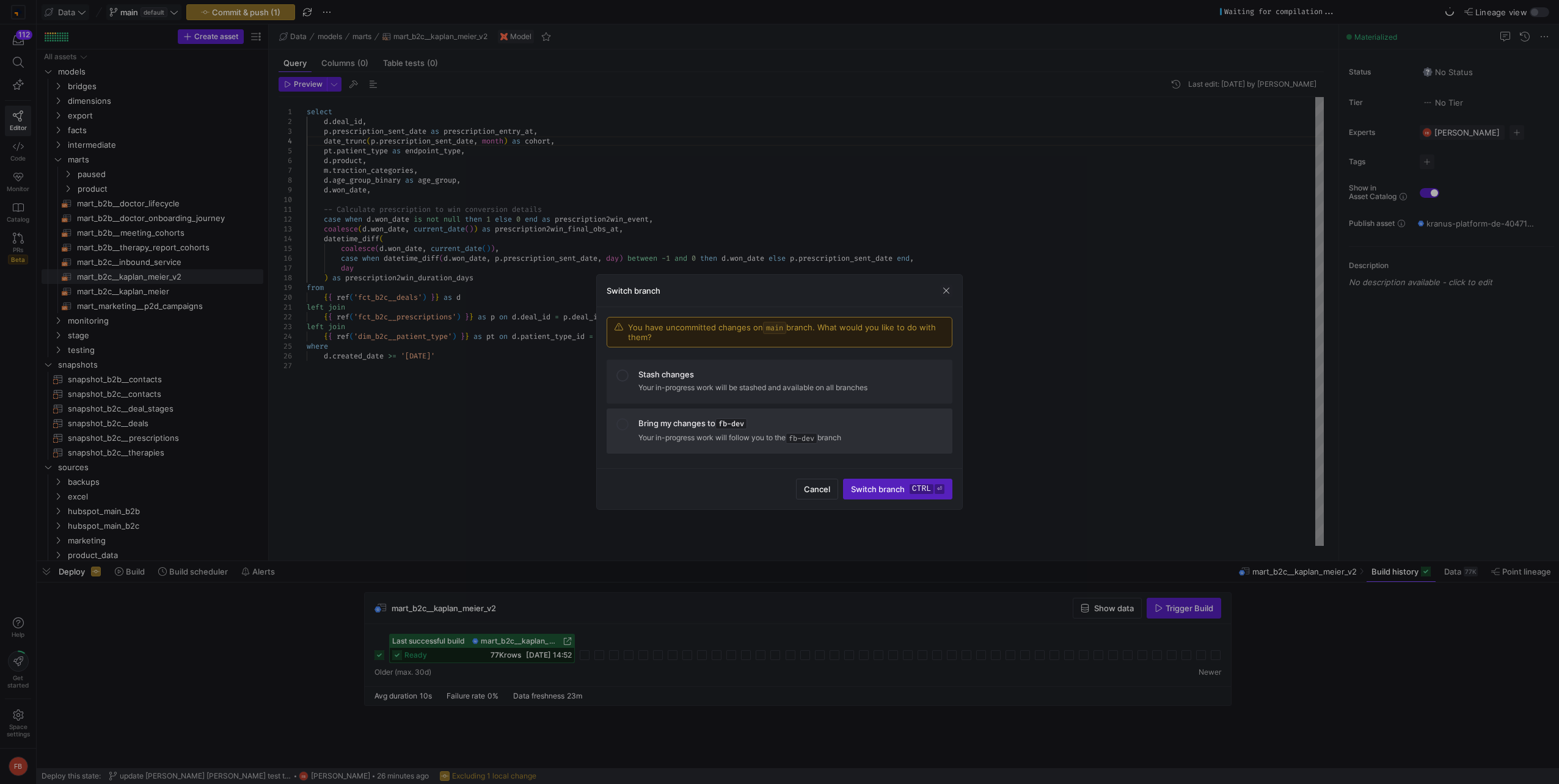
click at [669, 447] on mat-list-option "Bring my changes to fb-dev Your in-progress work will follow you to the fb-dev …" at bounding box center [780, 431] width 346 height 45
click at [879, 492] on span "Switch branch ctrl ⏎" at bounding box center [898, 489] width 93 height 10
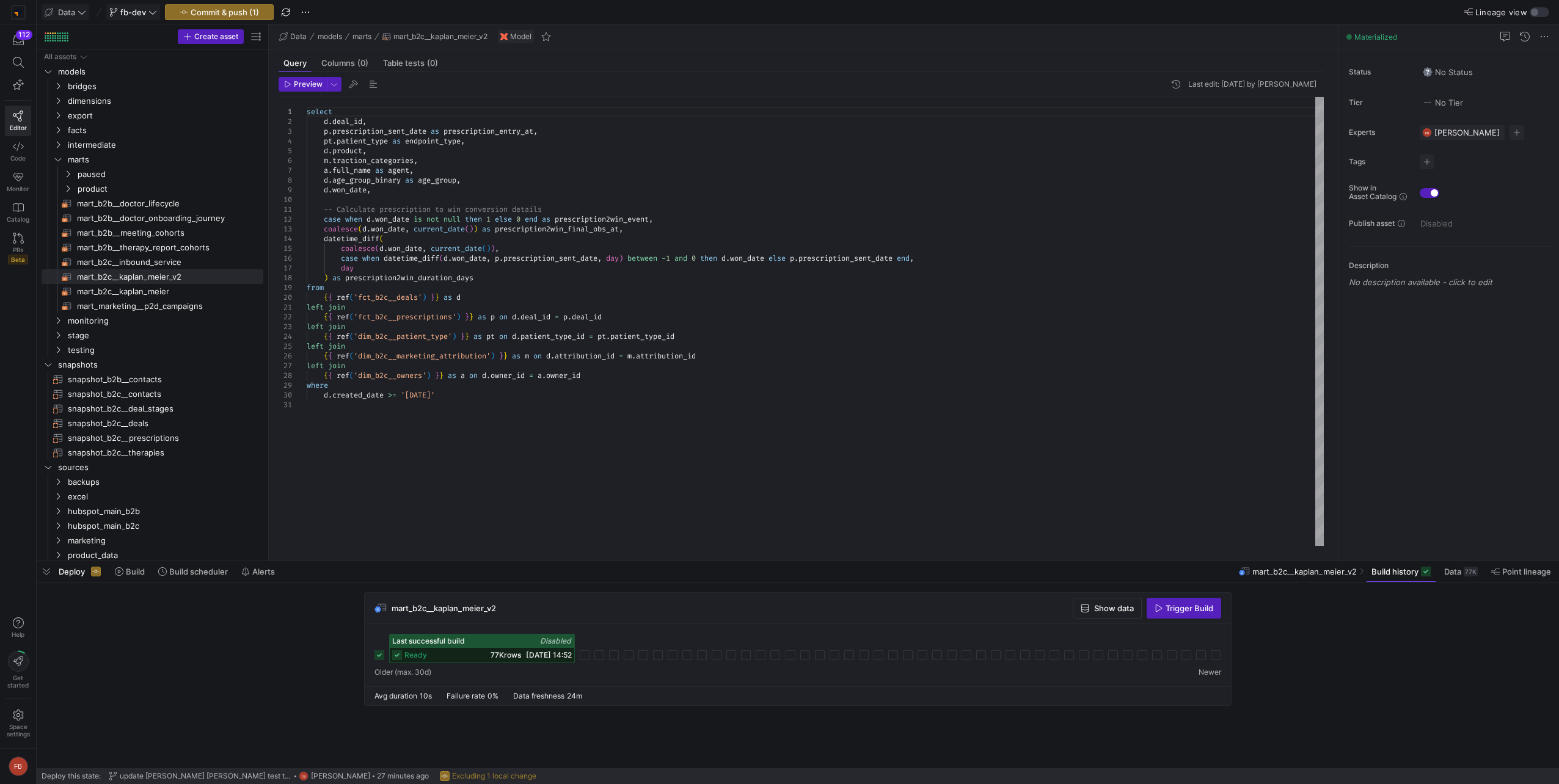
type textarea "select [DOMAIN_NAME]_id, p.prescription_sent_date as prescription_entry_at, dat…"
click at [236, 10] on span "Commit & push (1)" at bounding box center [224, 12] width 68 height 10
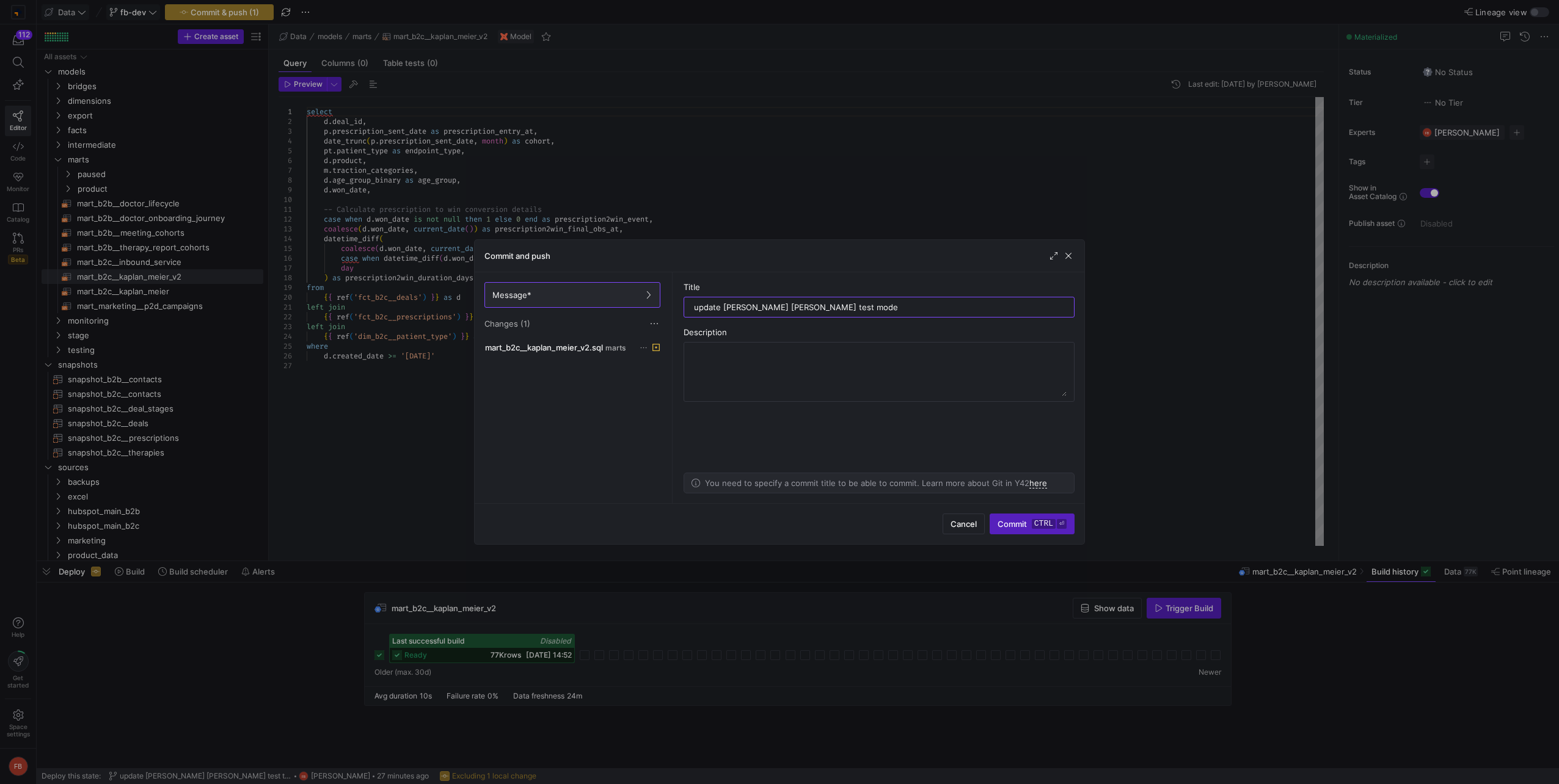
type input "update [PERSON_NAME] [PERSON_NAME] test model"
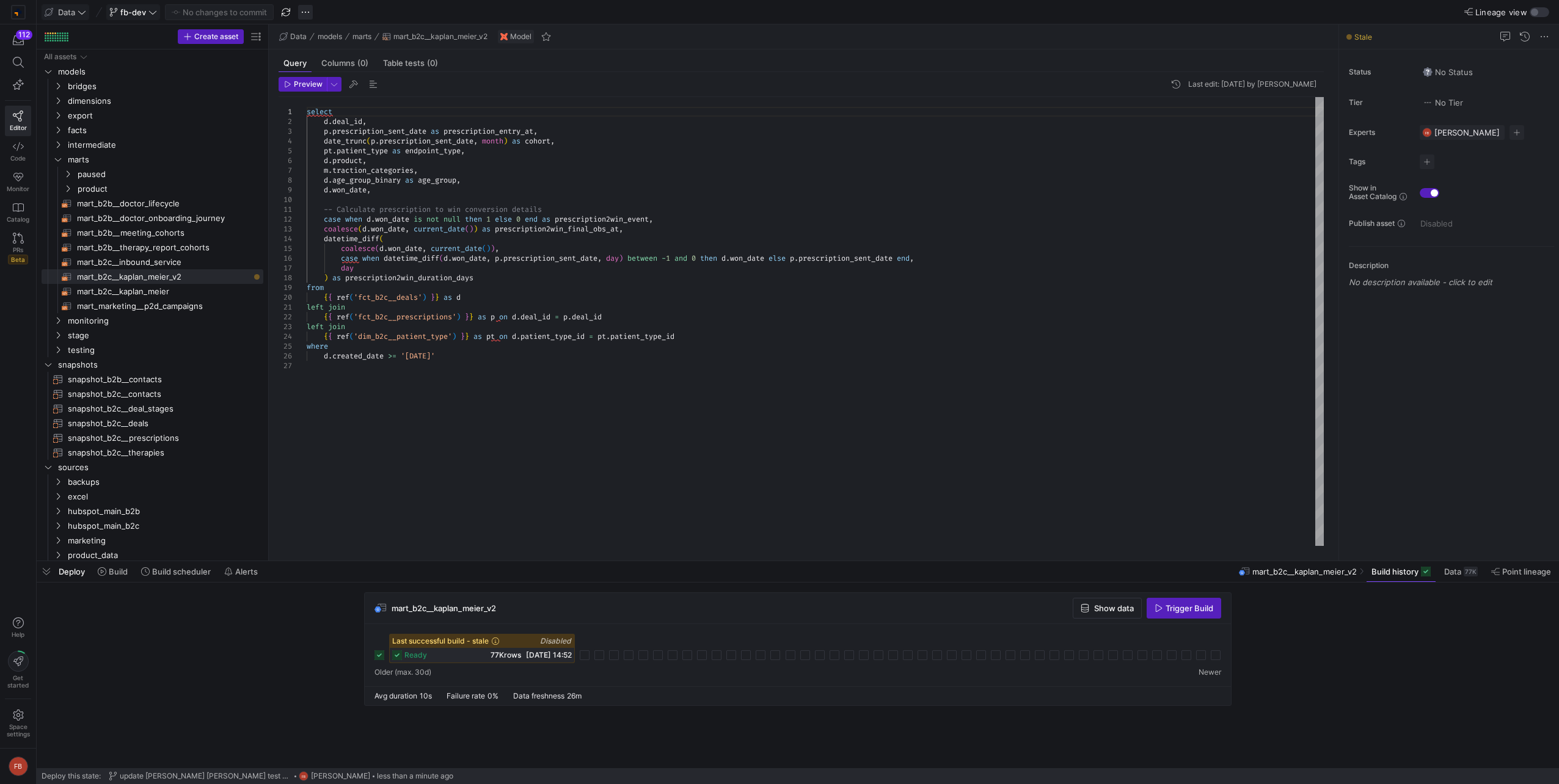
click at [307, 8] on span "button" at bounding box center [305, 12] width 14 height 14
click at [320, 26] on span "Merge branch" at bounding box center [344, 30] width 54 height 10
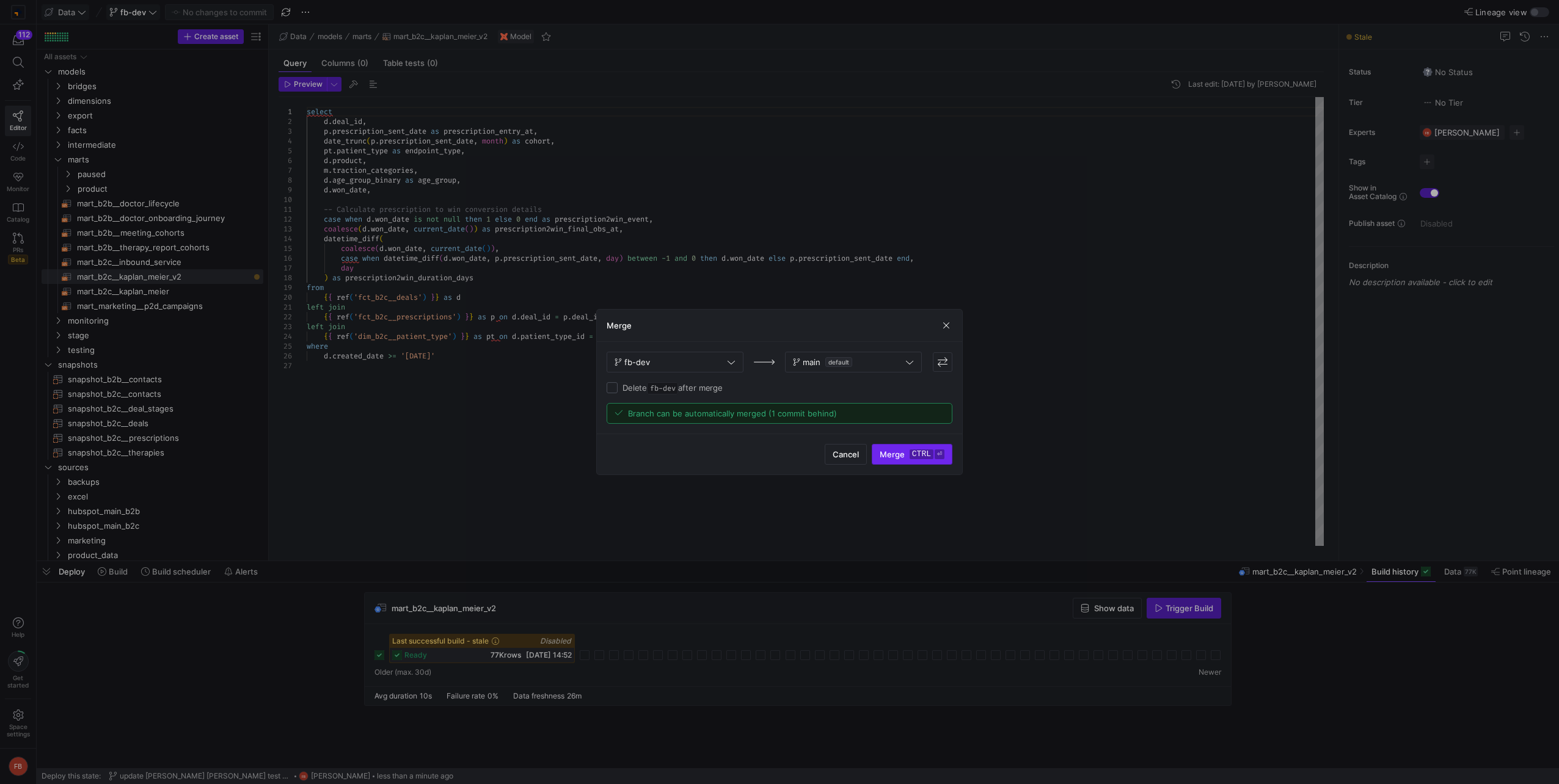
click at [906, 459] on span "Merge ctrl ⏎" at bounding box center [912, 454] width 65 height 10
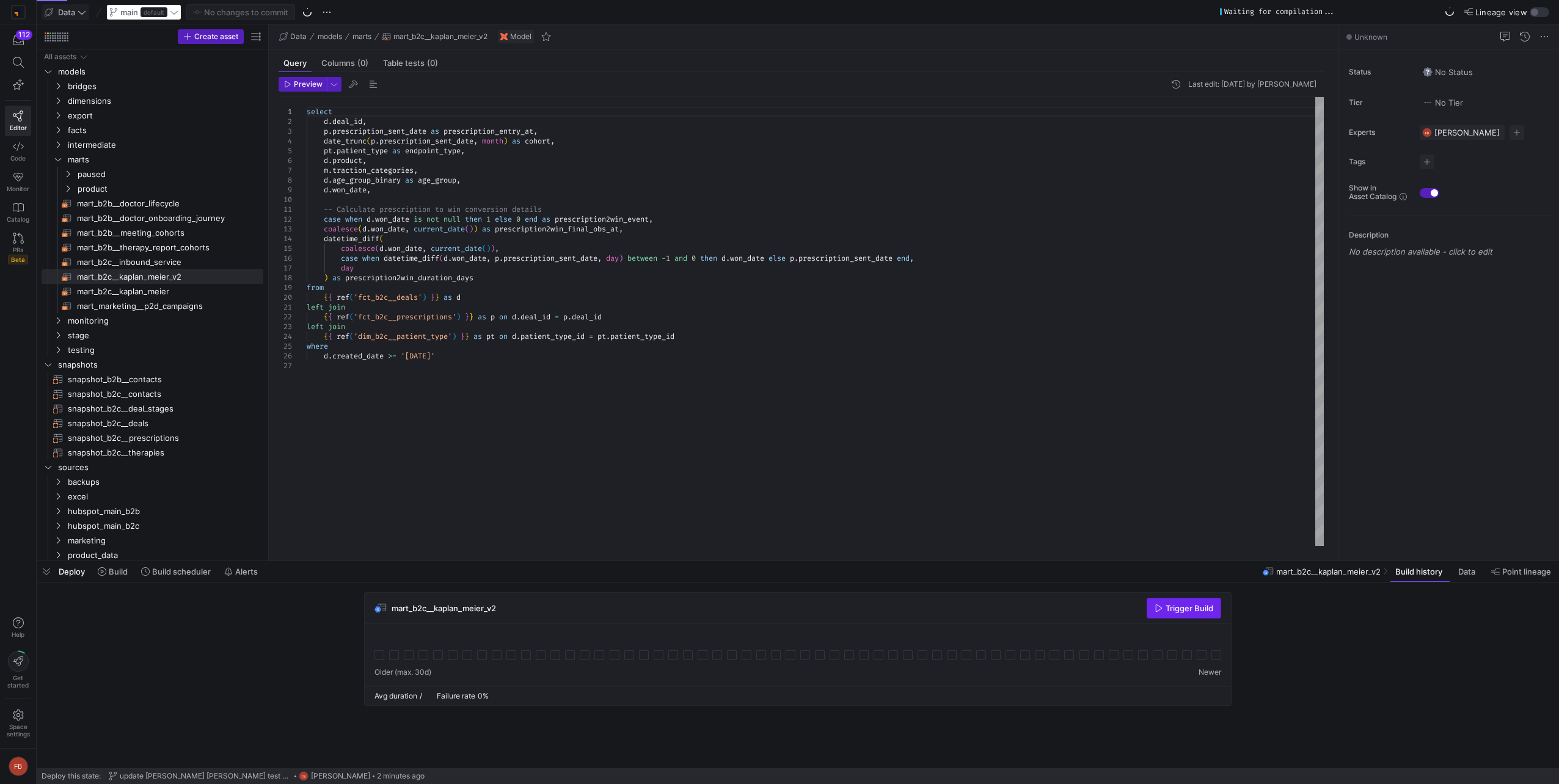
click at [1174, 615] on span "button" at bounding box center [1184, 608] width 73 height 19
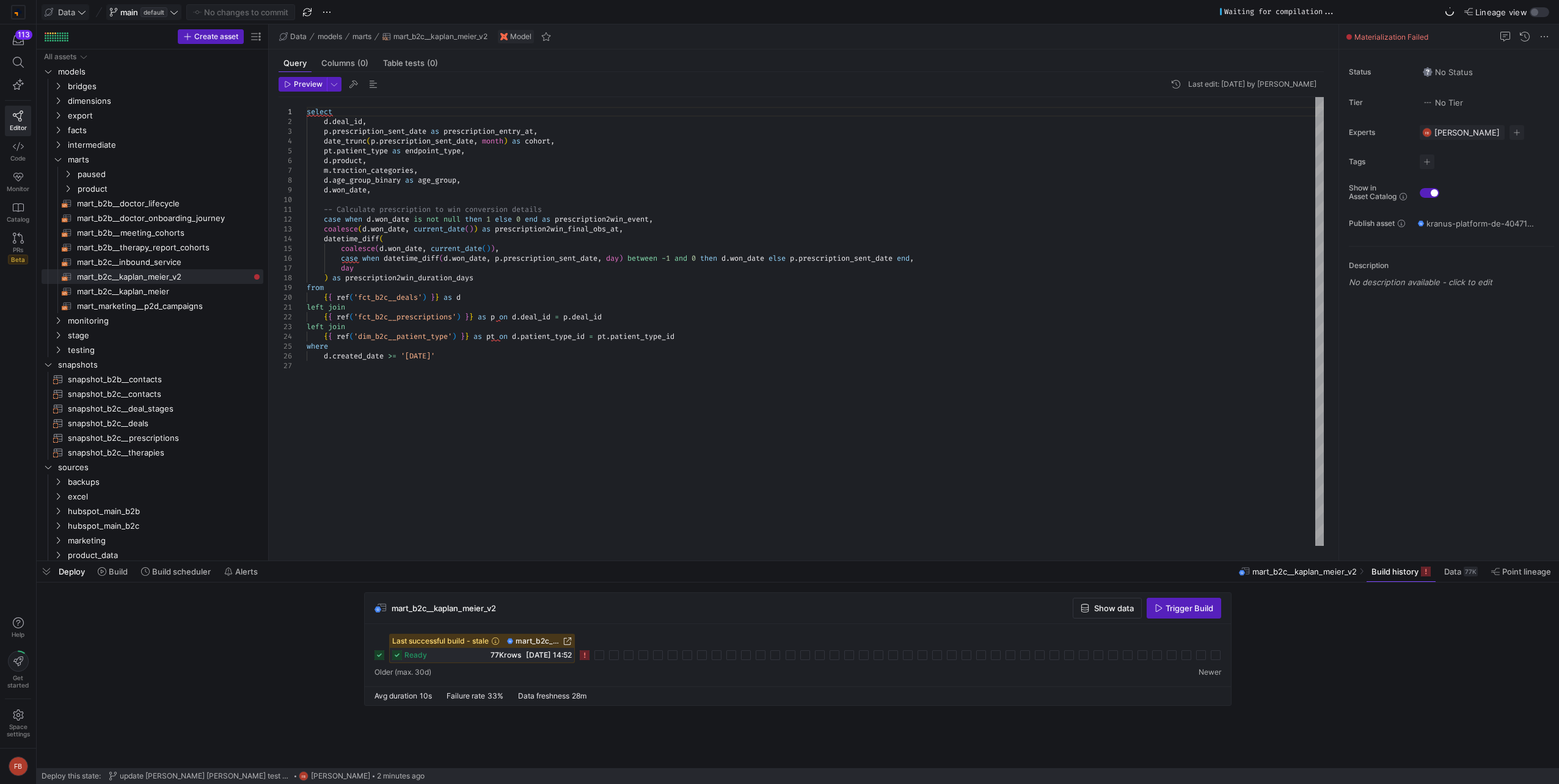
click at [581, 657] on icon at bounding box center [584, 655] width 10 height 10
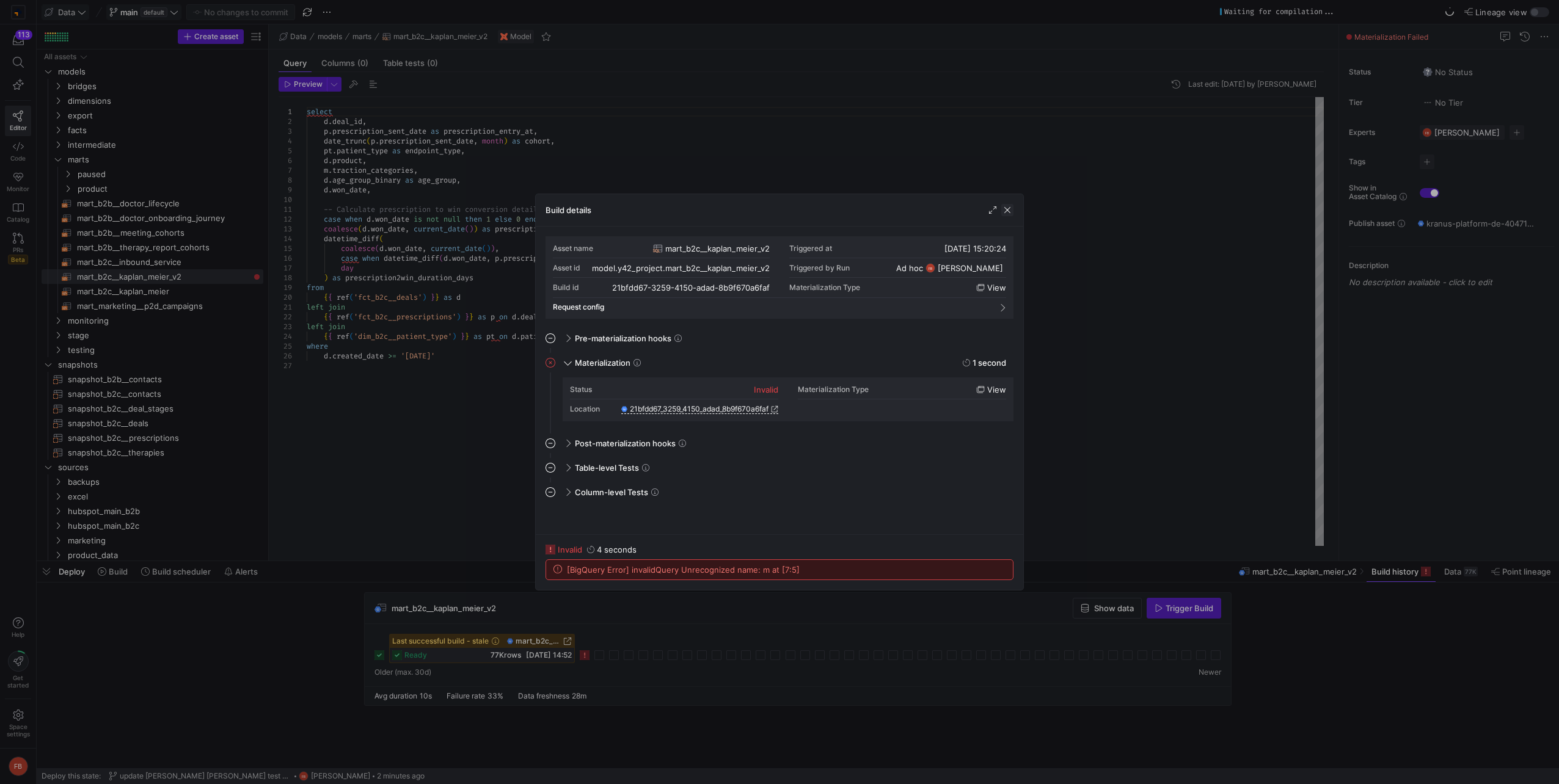
click at [1009, 210] on span "button" at bounding box center [1007, 210] width 12 height 12
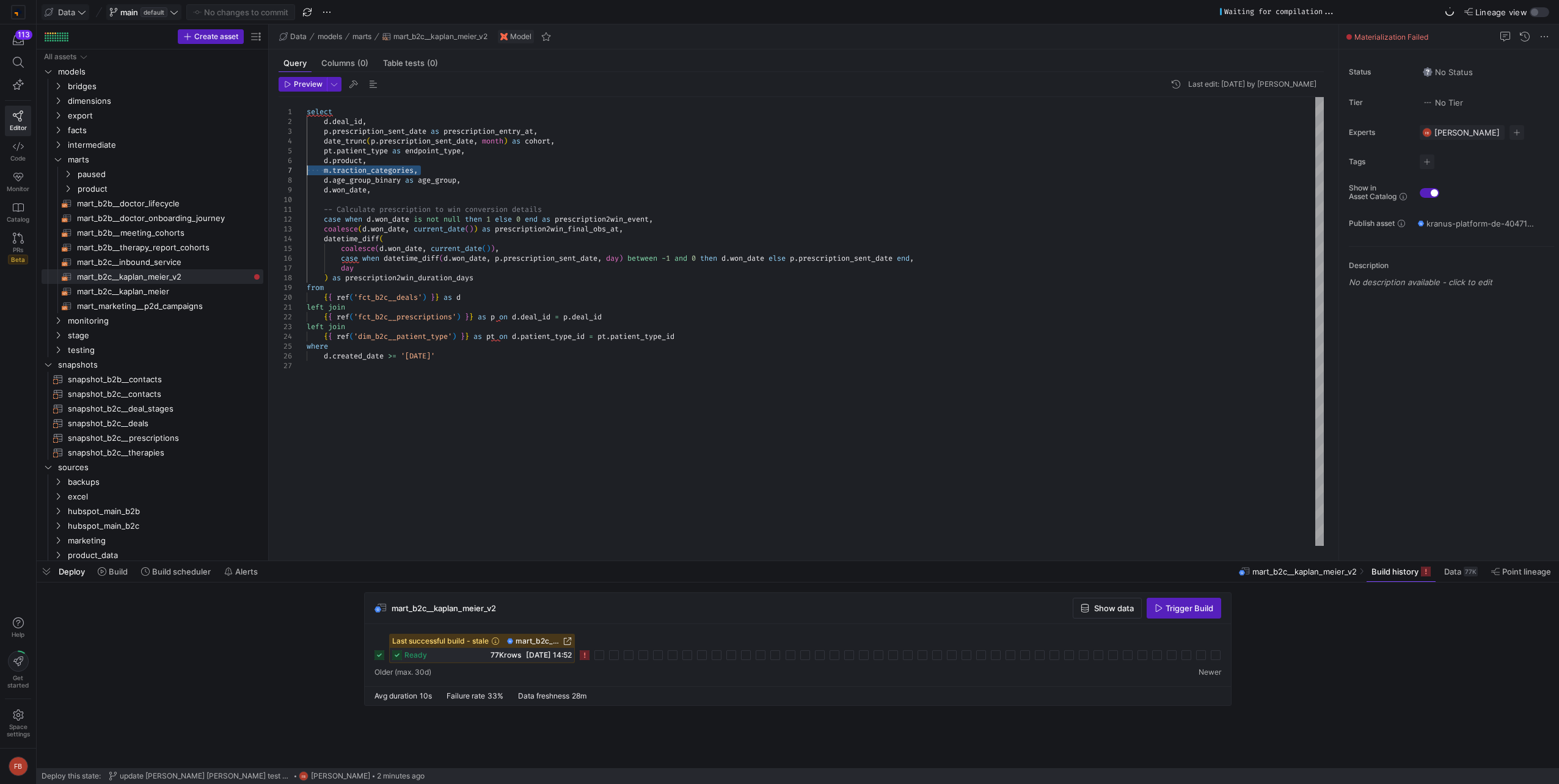
drag, startPoint x: 447, startPoint y: 169, endPoint x: 252, endPoint y: 167, distance: 195.0
click at [307, 167] on div "select d . deal_id , p . prescription_sent_date as prescription_entry_at , date…" at bounding box center [816, 321] width 1017 height 449
click at [288, 80] on icon "button" at bounding box center [287, 84] width 7 height 7
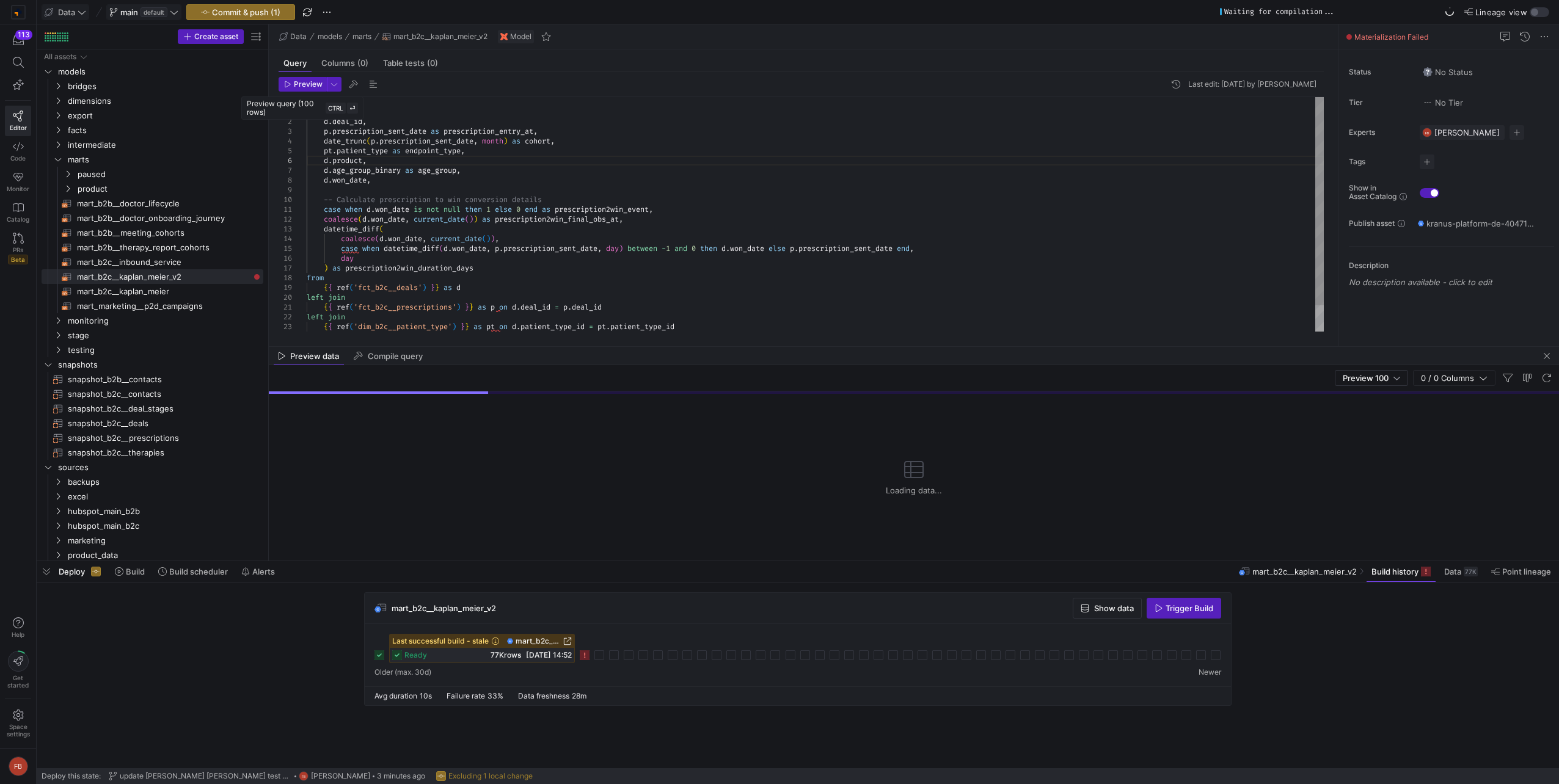
type textarea "case when d.won_date is not null then 1 else 0 end as prescription2win_event, c…"
click at [647, 217] on div "select d . deal_id , p . prescription_sent_date as prescription_entry_at , date…" at bounding box center [816, 229] width 1017 height 263
click at [1396, 570] on span "Build history" at bounding box center [1395, 571] width 47 height 10
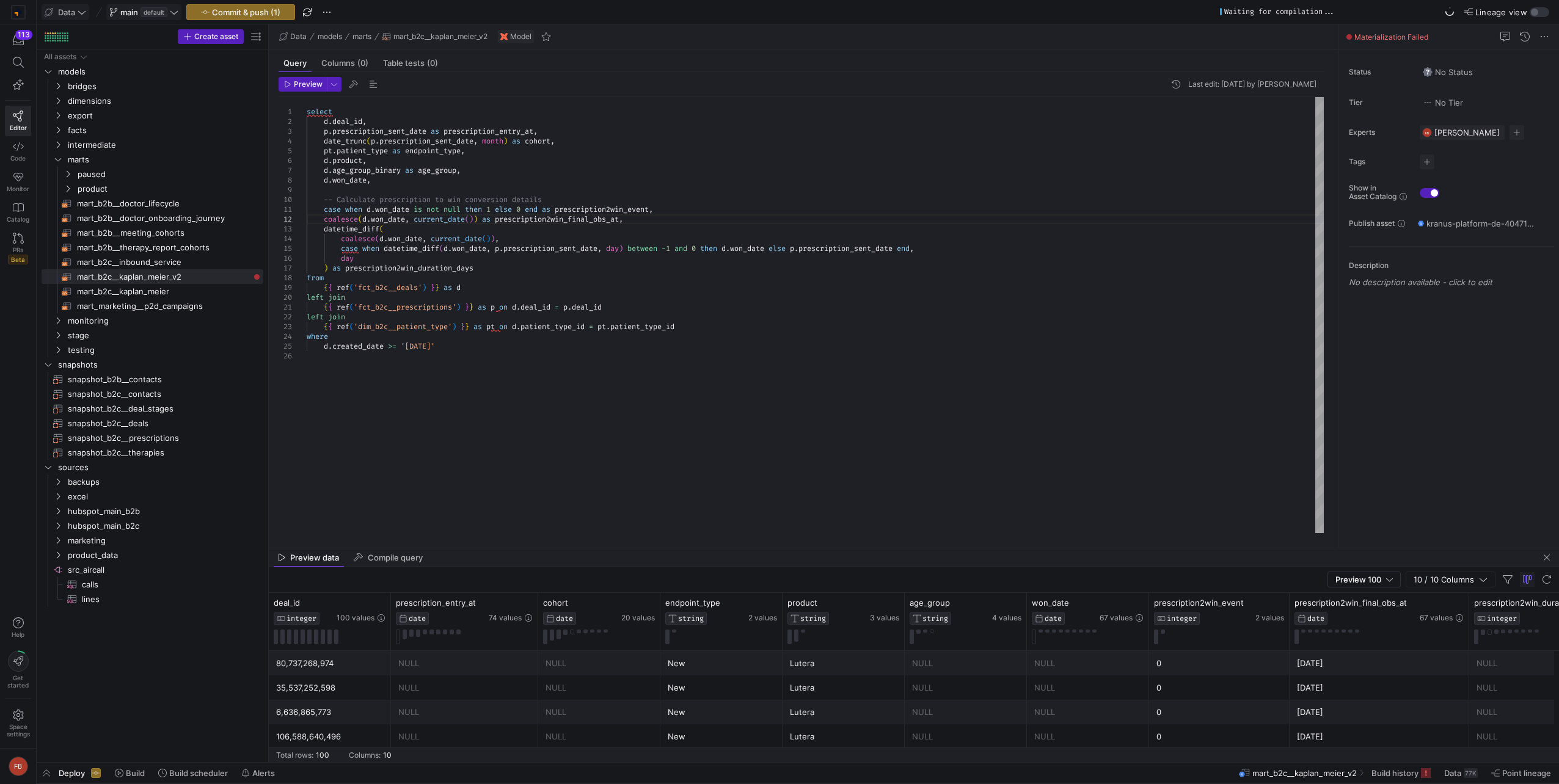
click at [172, 17] on span at bounding box center [144, 12] width 74 height 14
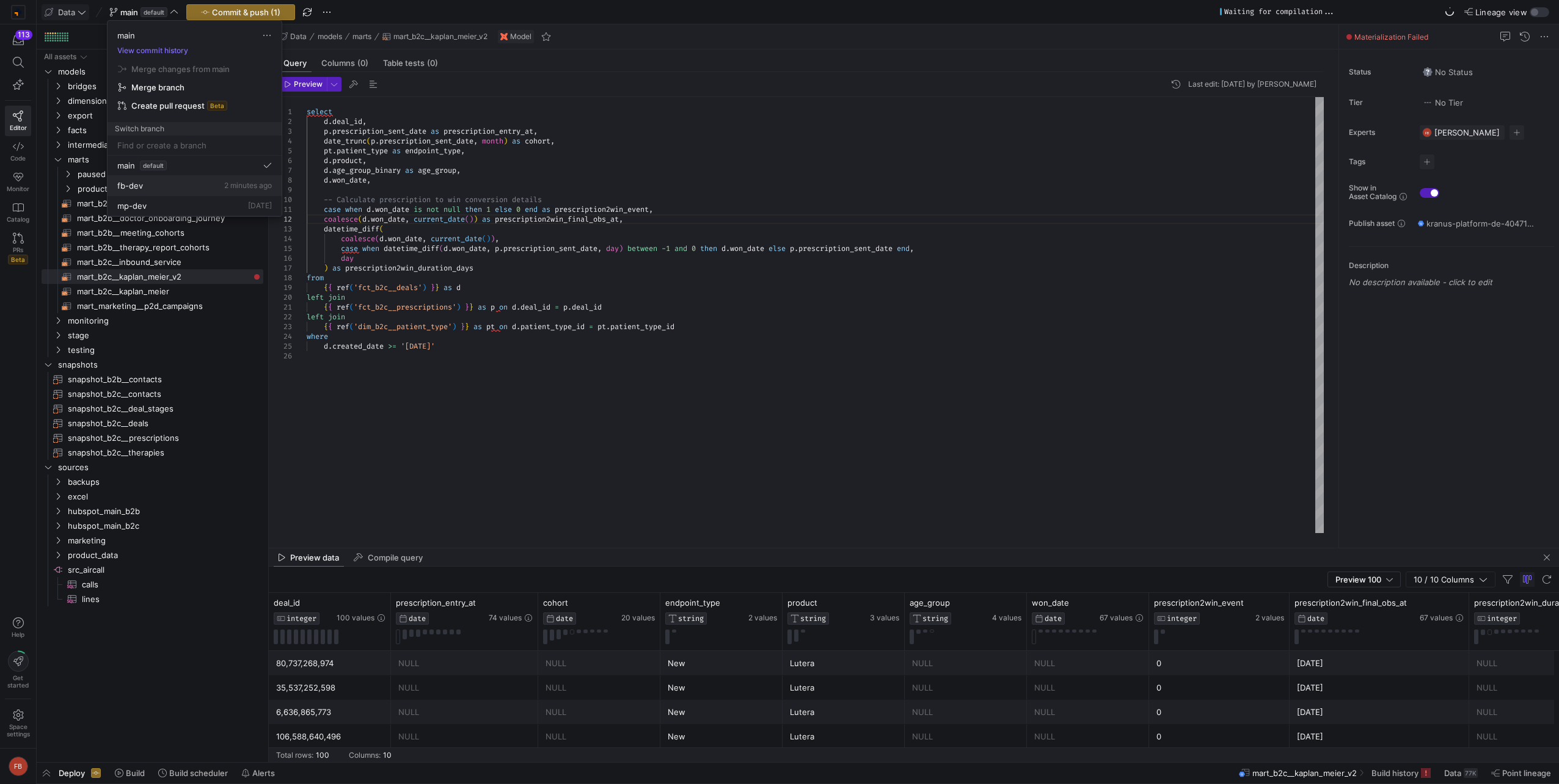
click at [124, 190] on button "fb-dev 2 minutes ago" at bounding box center [194, 186] width 174 height 20
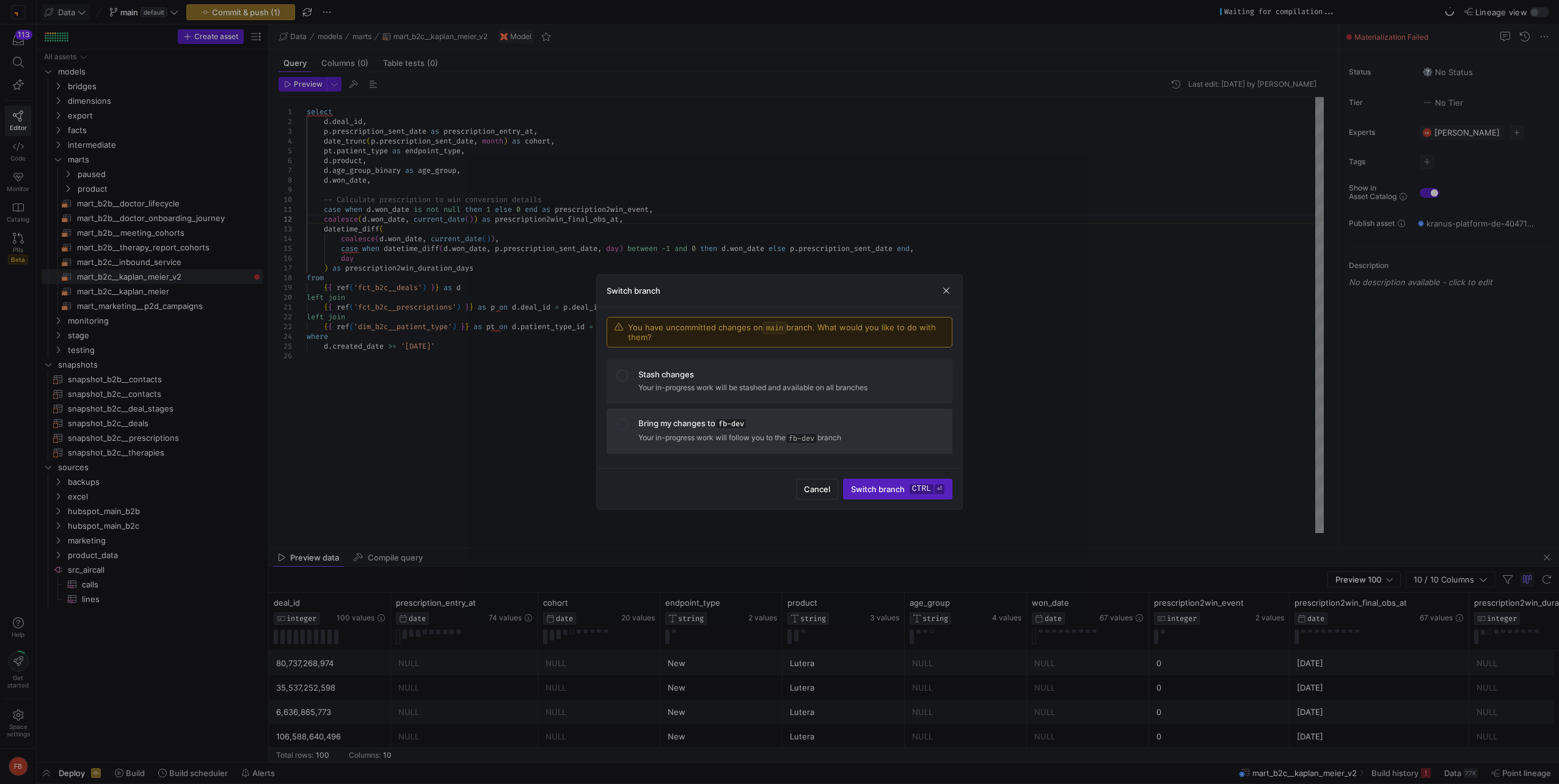
click at [660, 439] on p "Your in-progress work will follow you to the fb-dev branch" at bounding box center [790, 437] width 305 height 12
click at [877, 498] on span "submit" at bounding box center [898, 489] width 108 height 19
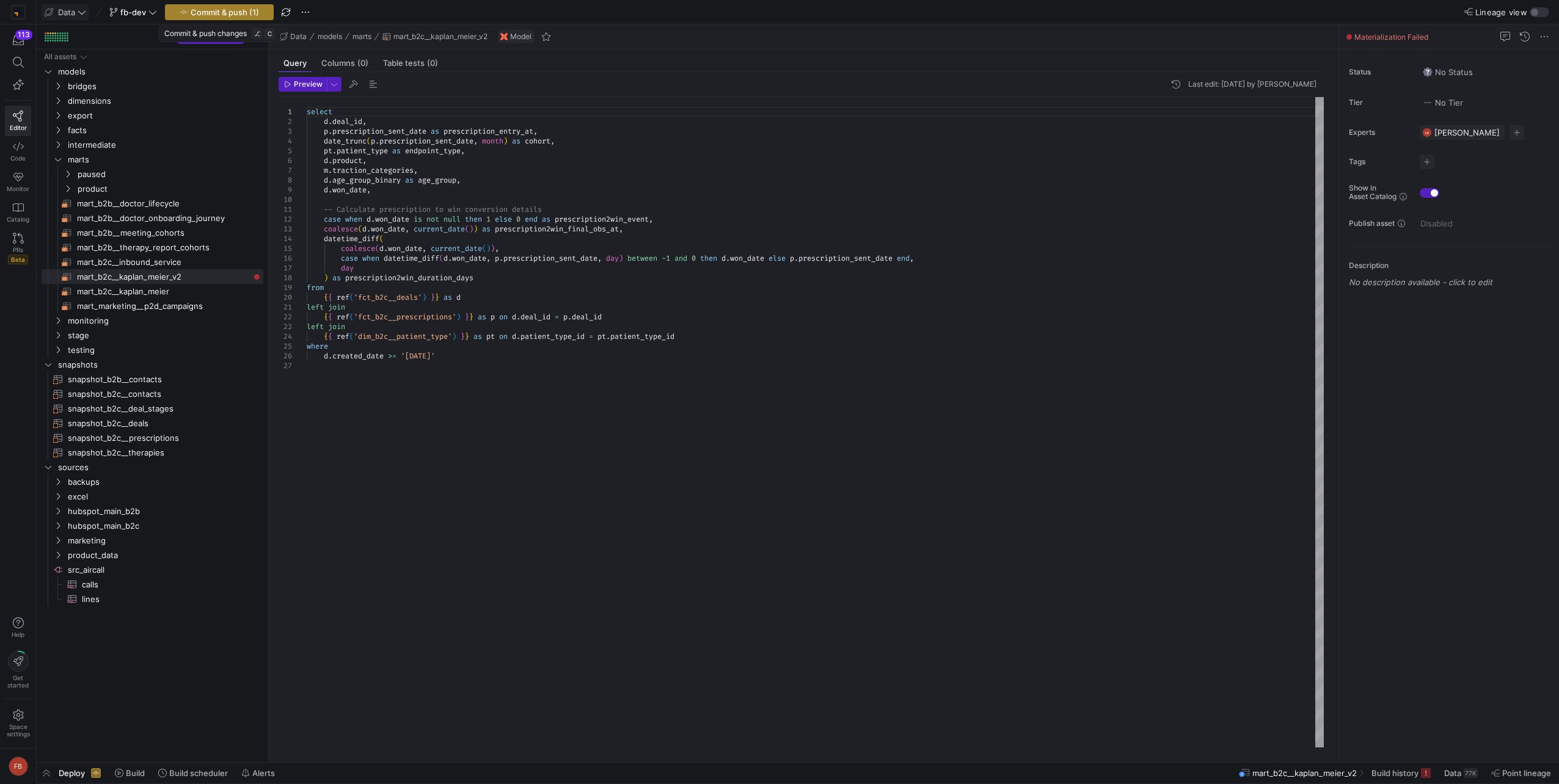
click at [184, 8] on icon "button" at bounding box center [183, 12] width 9 height 9
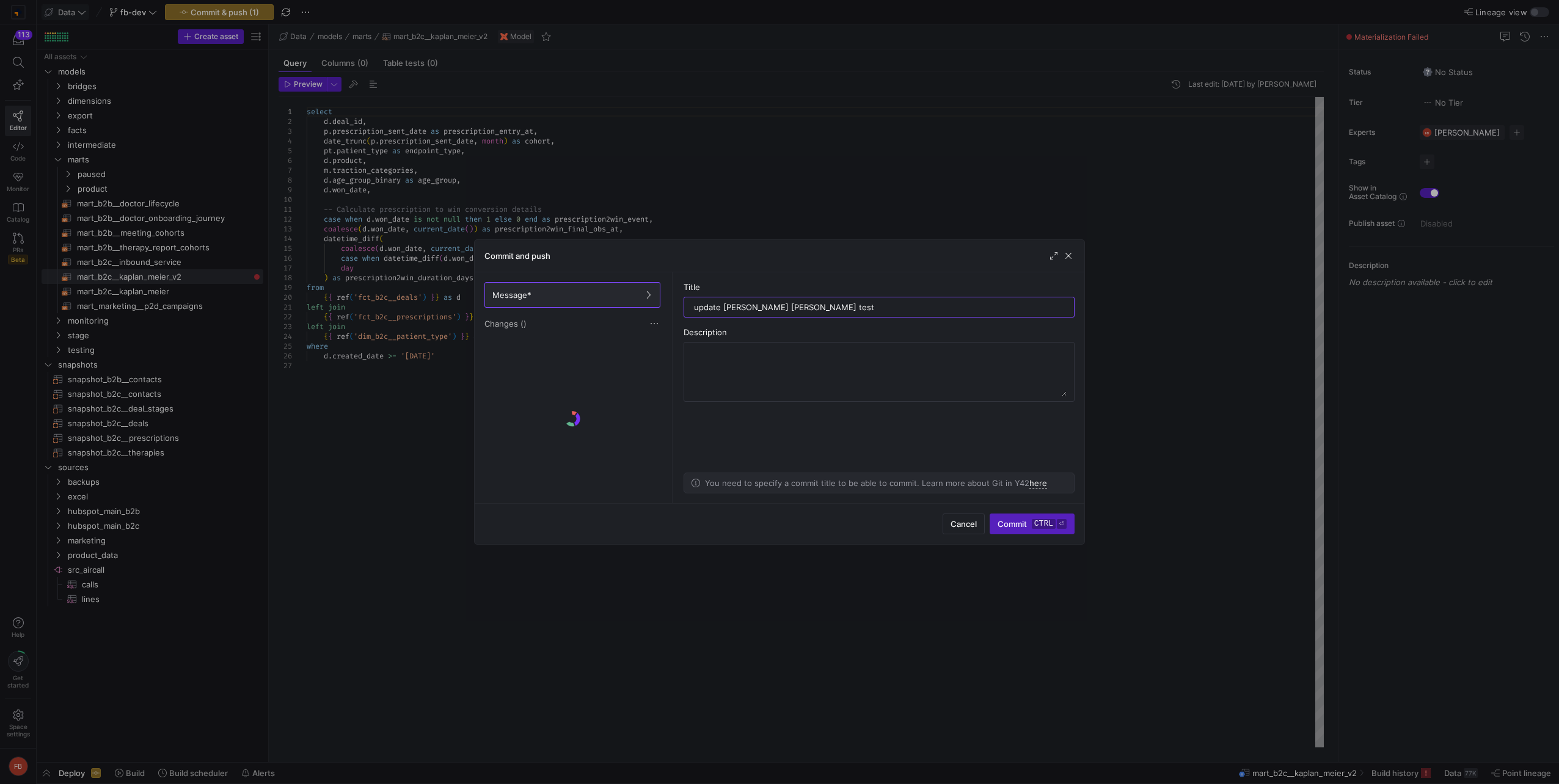
type input "update [PERSON_NAME] [PERSON_NAME] test m"
type textarea "select [DOMAIN_NAME]_id, p.prescription_sent_date as prescription_entry_at, dat…"
type input "update [PERSON_NAME] [PERSON_NAME] test model"
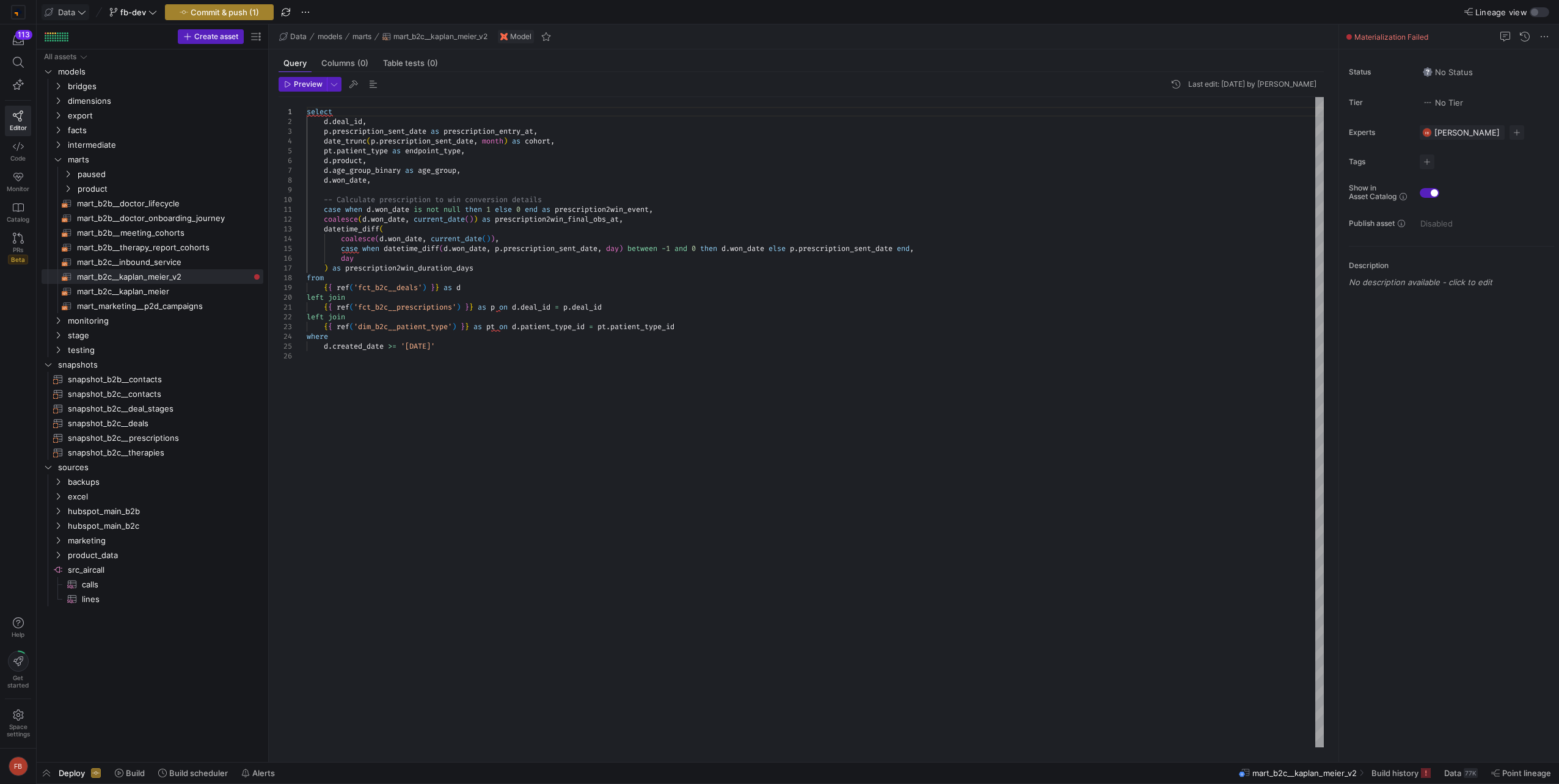
click at [220, 14] on span "Commit & push (1)" at bounding box center [224, 12] width 68 height 10
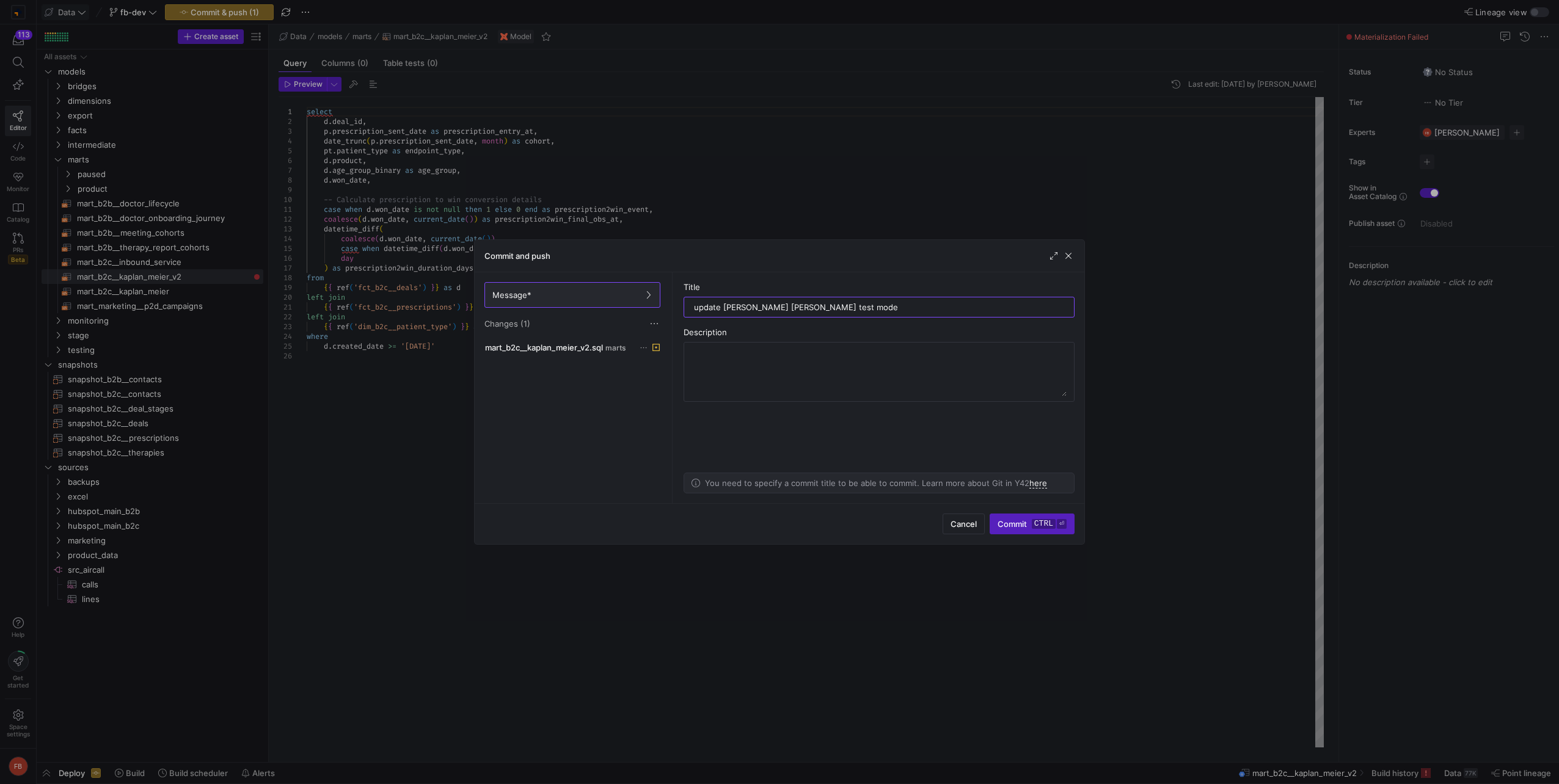
type input "update [PERSON_NAME] [PERSON_NAME] test model"
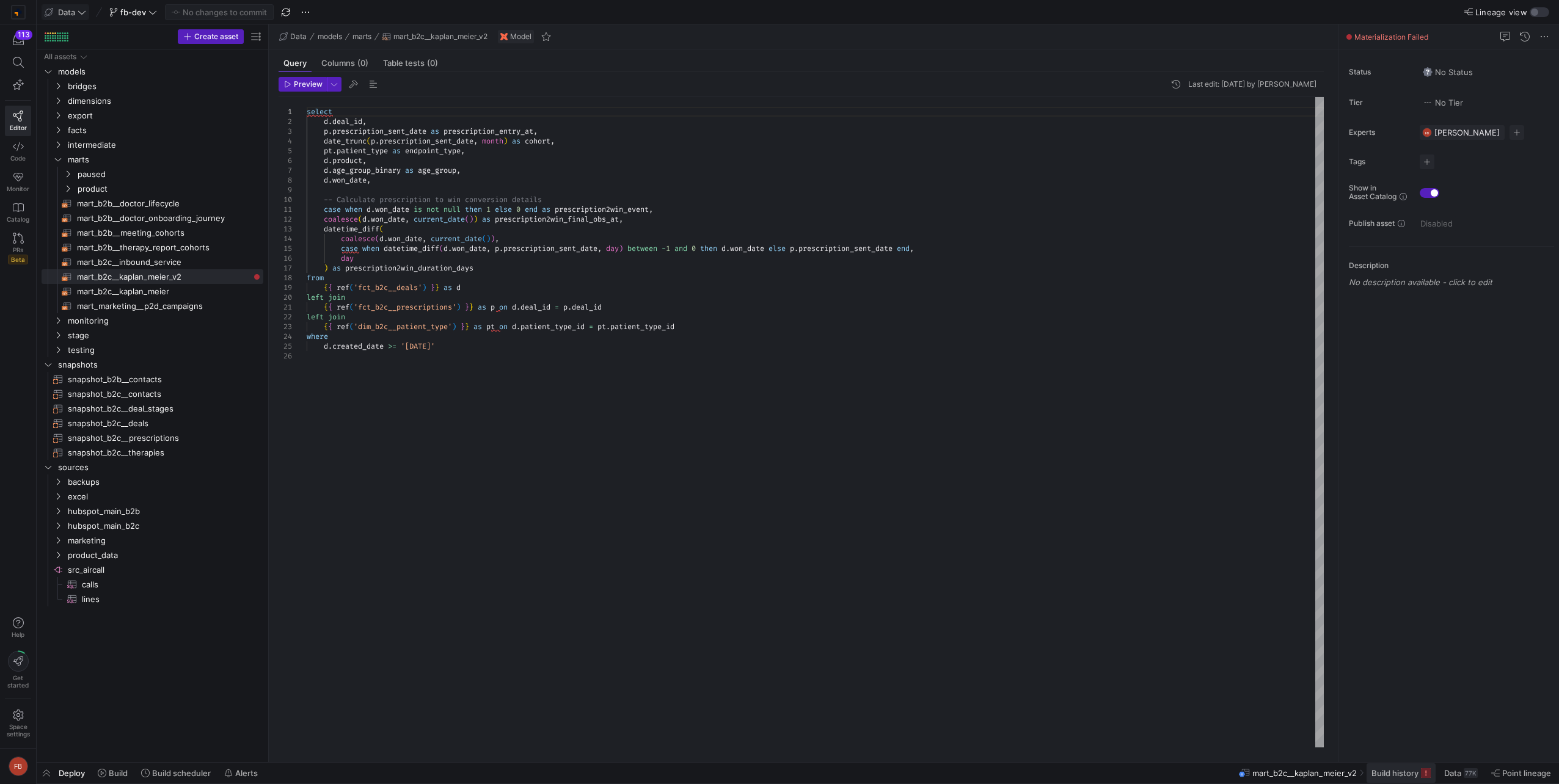
click at [1400, 774] on span "Build history" at bounding box center [1395, 773] width 47 height 10
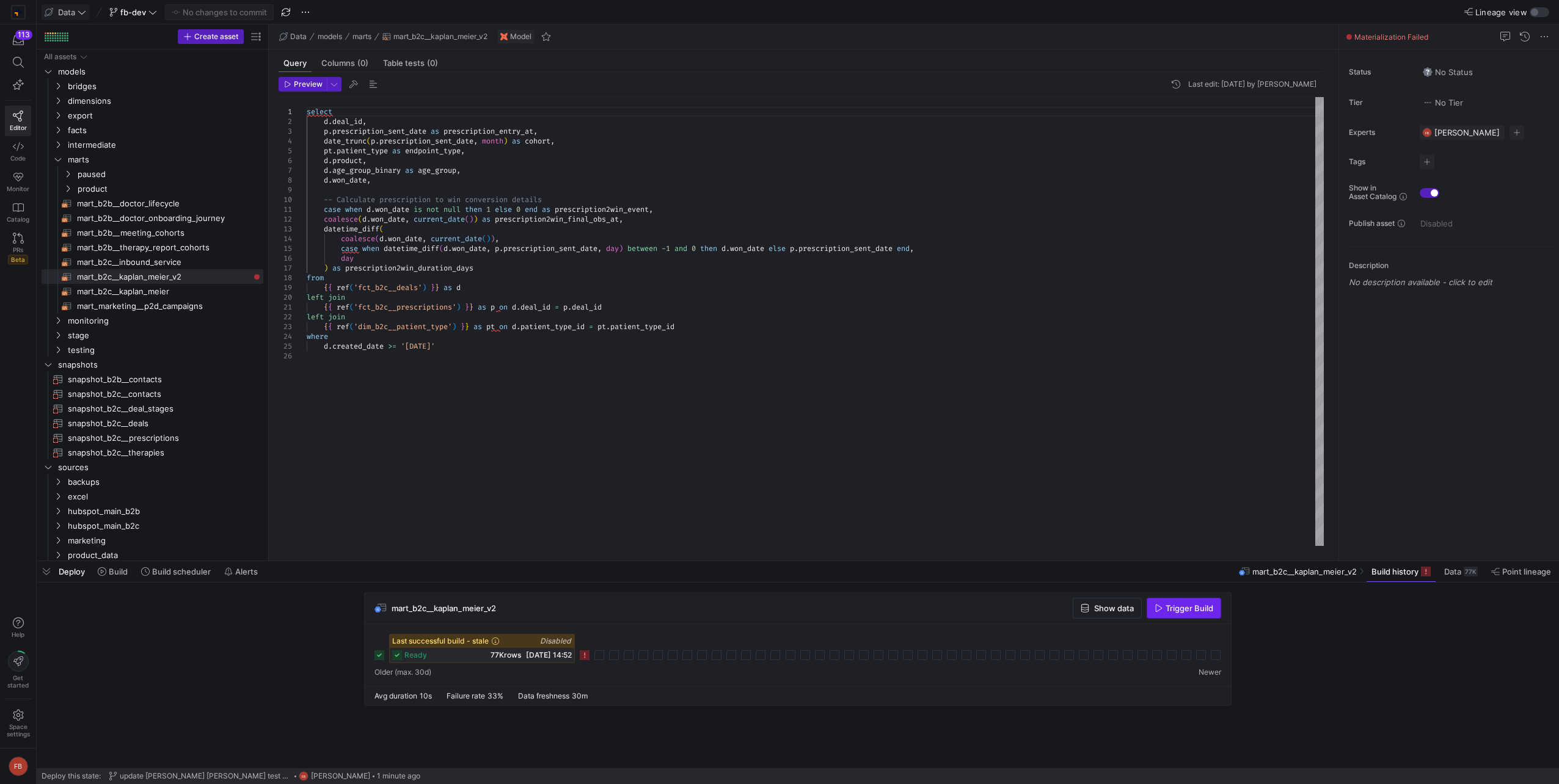
click at [1172, 610] on span "Trigger Build" at bounding box center [1189, 608] width 47 height 10
click at [302, 10] on span "button" at bounding box center [305, 12] width 14 height 14
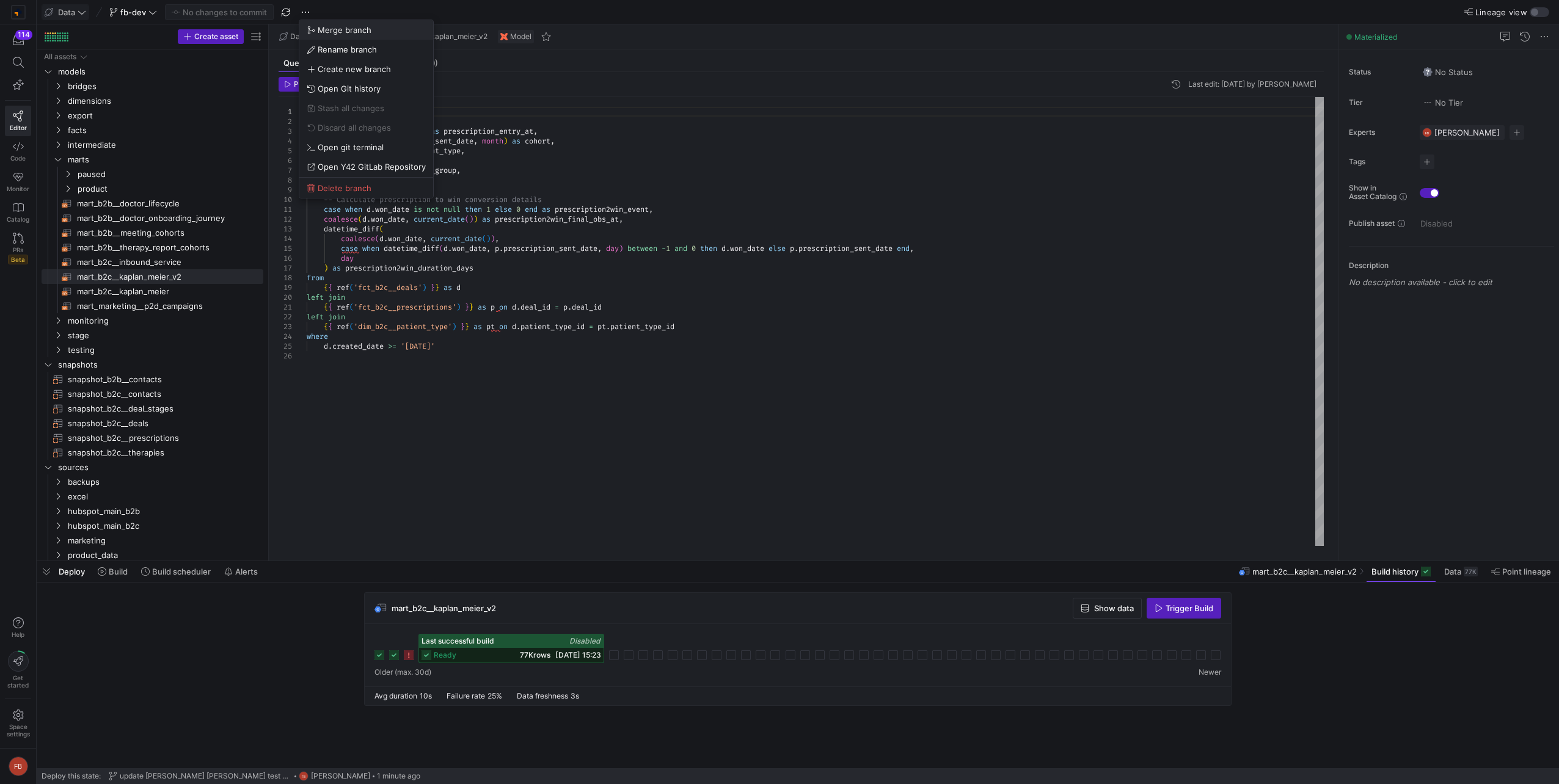
click at [333, 30] on span "Merge branch" at bounding box center [344, 30] width 54 height 10
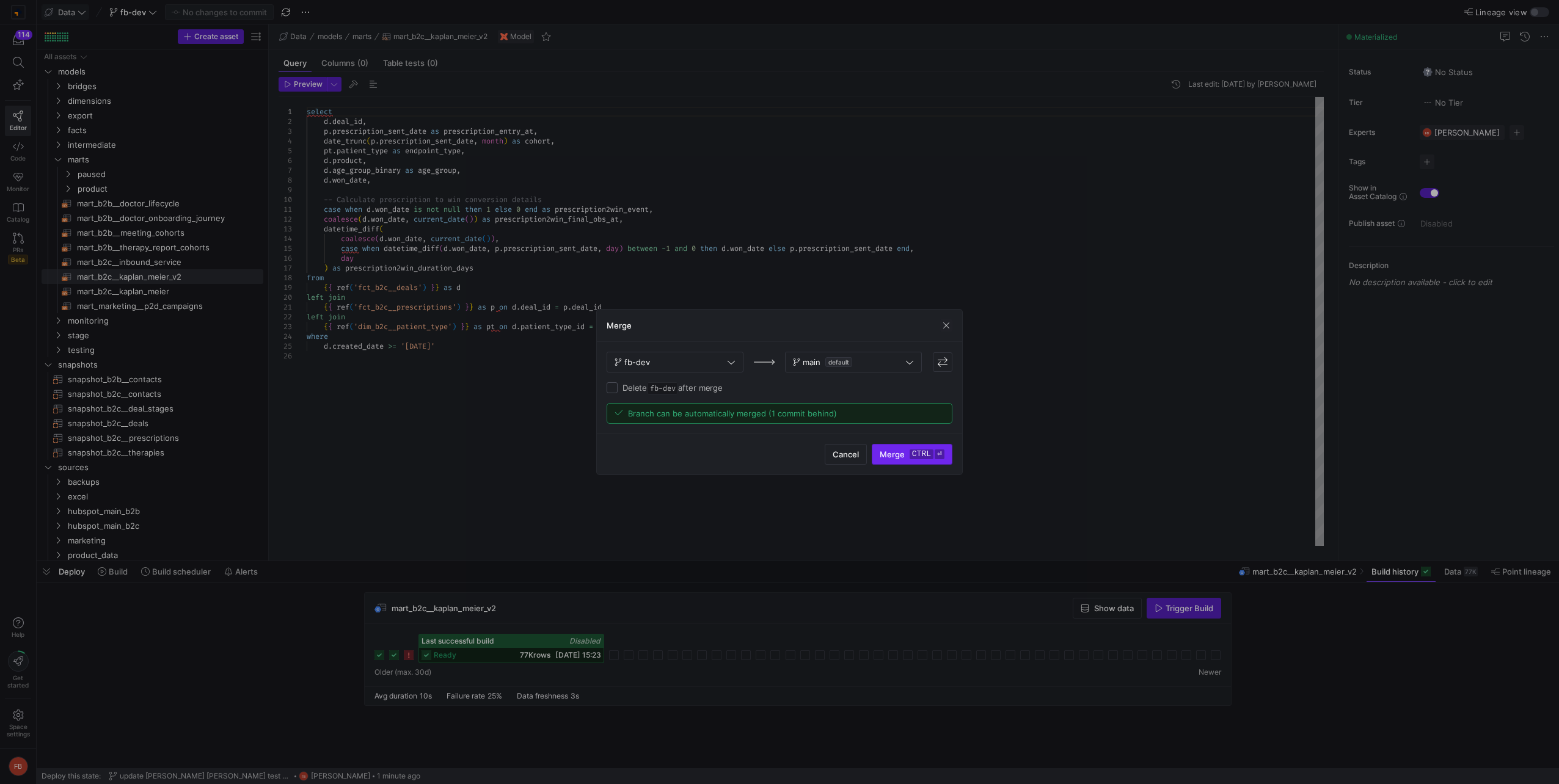
click at [890, 447] on span "submit" at bounding box center [912, 454] width 80 height 19
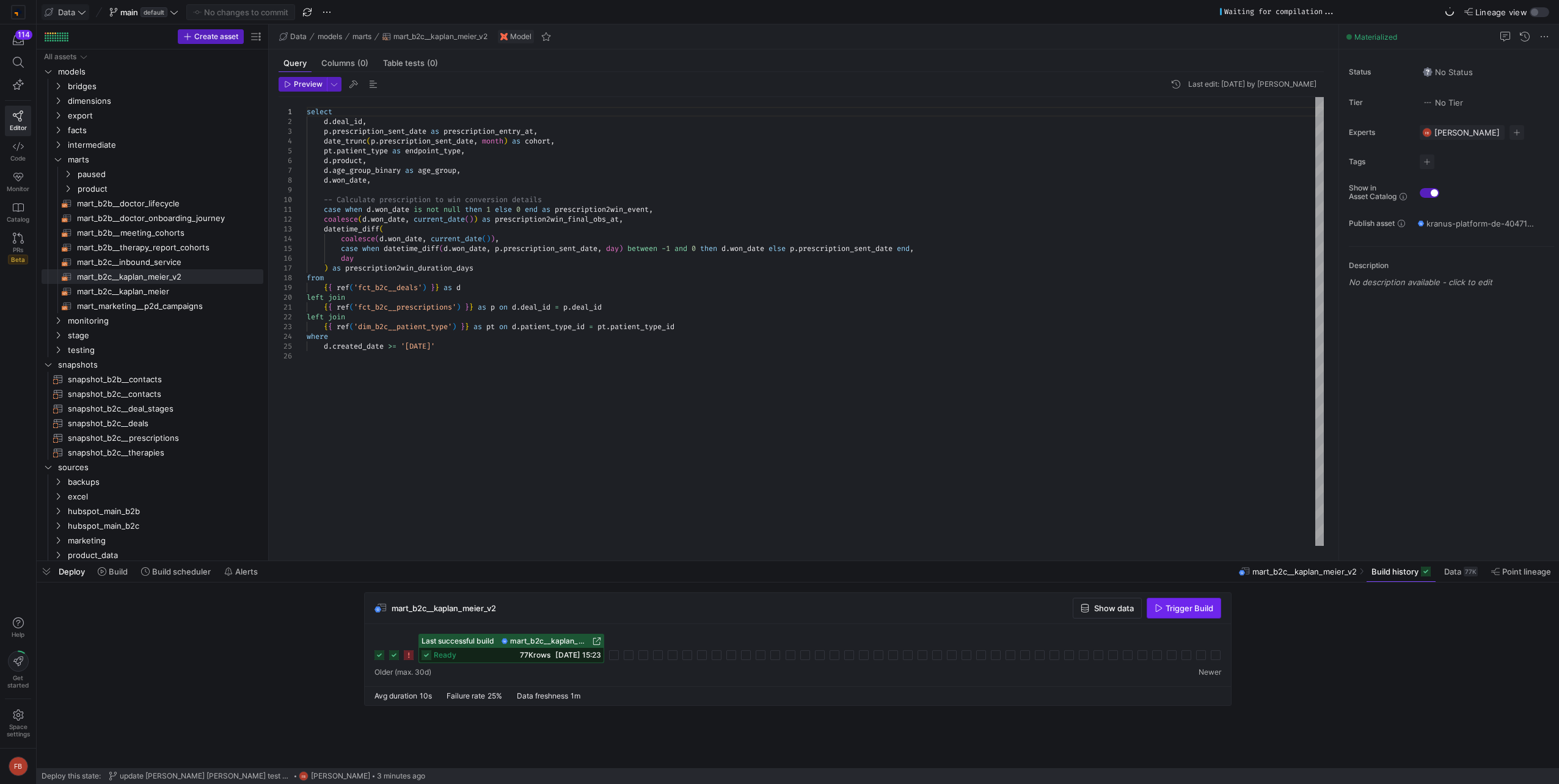
click at [1193, 603] on span "Trigger Build" at bounding box center [1189, 608] width 47 height 10
click at [632, 414] on div "select d . deal_id , p . prescription_sent_date as prescription_entry_at , date…" at bounding box center [816, 321] width 1017 height 449
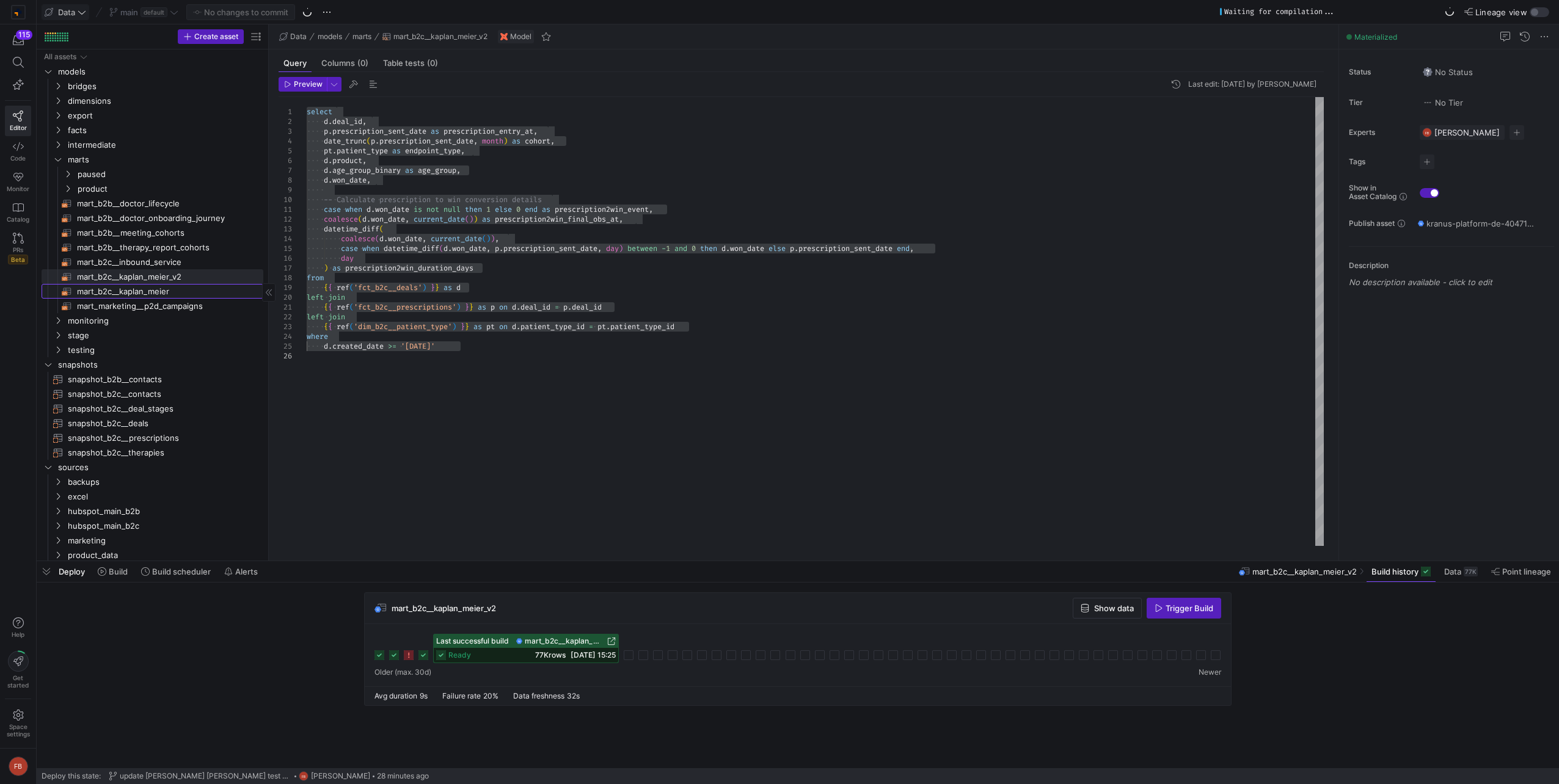
click at [179, 288] on span "mart_b2c__kaplan_meier​​​​​​​​​​" at bounding box center [163, 291] width 172 height 14
type textarea "{{ config(materialized = 'table') }} {% set use_cases = ['overall_total', 'over…"
